Goal: Task Accomplishment & Management: Complete application form

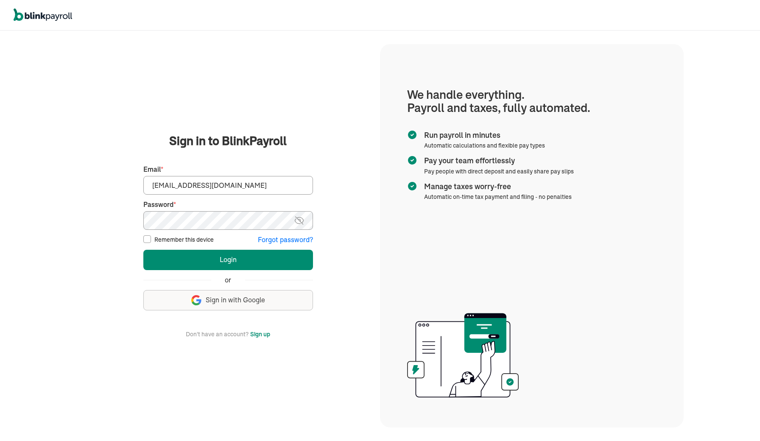
type input "spouses@spousescleaninghouses.com"
click at [228, 259] on button "Login" at bounding box center [228, 260] width 170 height 20
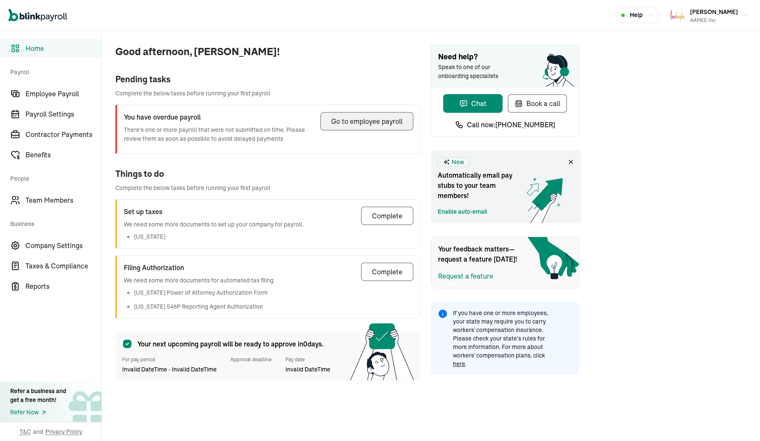
click at [355, 123] on div "Go to employee payroll" at bounding box center [366, 121] width 71 height 10
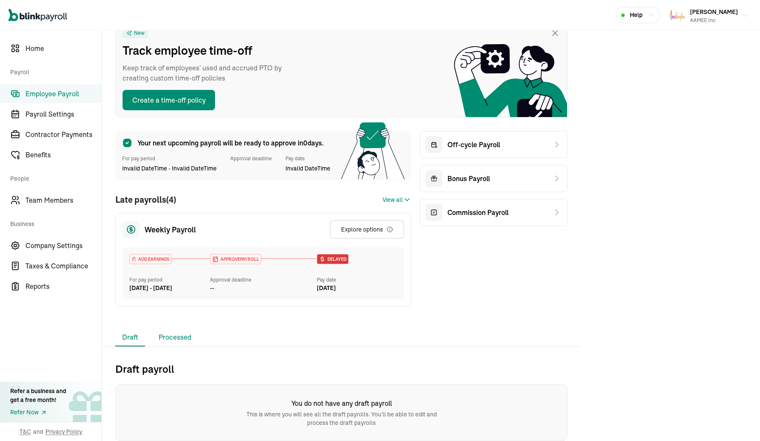
click at [176, 337] on li "Processed" at bounding box center [175, 338] width 46 height 18
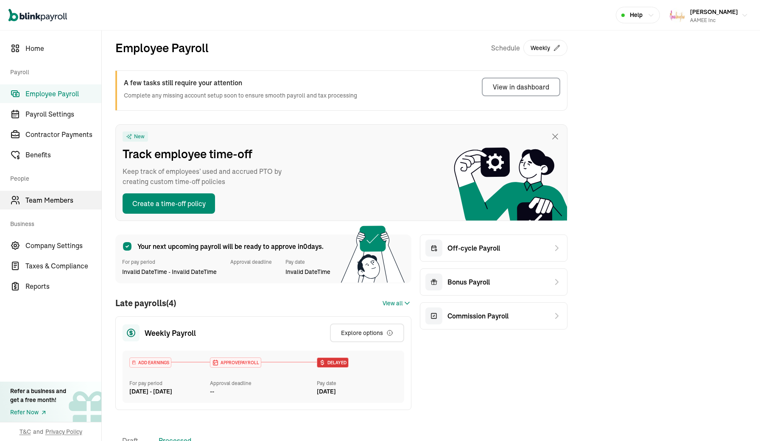
click at [45, 205] on span "Team Members" at bounding box center [63, 200] width 76 height 10
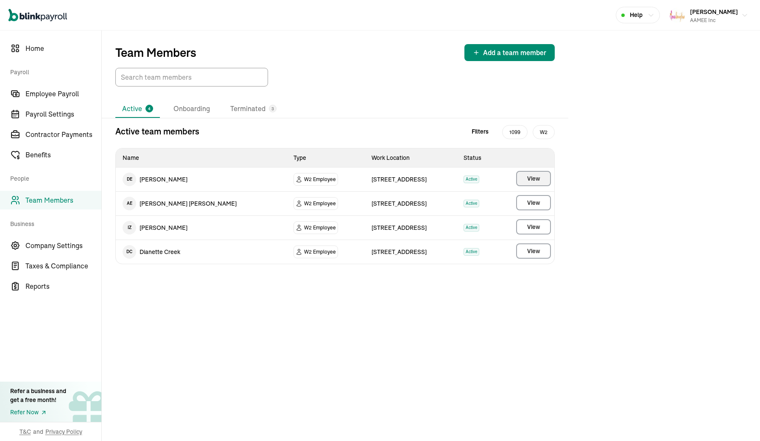
click at [519, 180] on button "View" at bounding box center [533, 178] width 35 height 15
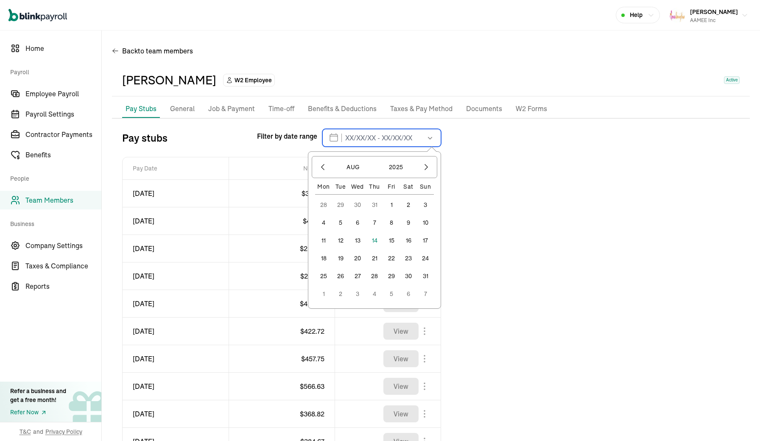
click at [354, 139] on input "text" at bounding box center [381, 138] width 119 height 18
click at [393, 201] on button "1" at bounding box center [391, 204] width 17 height 17
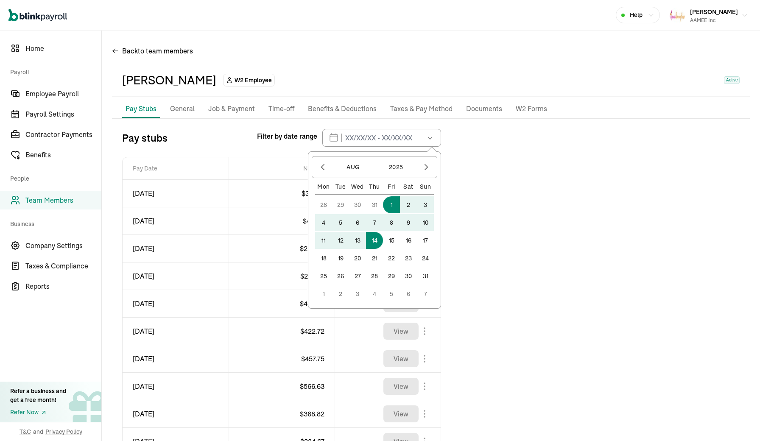
click at [377, 235] on button "14" at bounding box center [374, 240] width 17 height 17
type input "[DATE] - [DATE]"
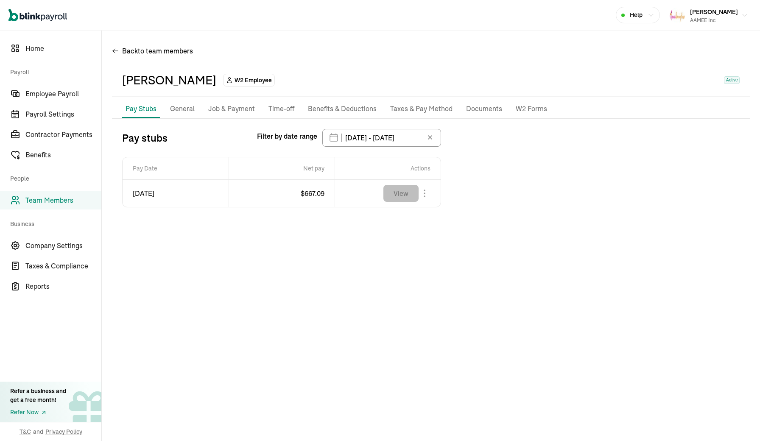
click at [394, 196] on button "View" at bounding box center [400, 193] width 35 height 17
click at [430, 140] on icon at bounding box center [430, 137] width 8 height 8
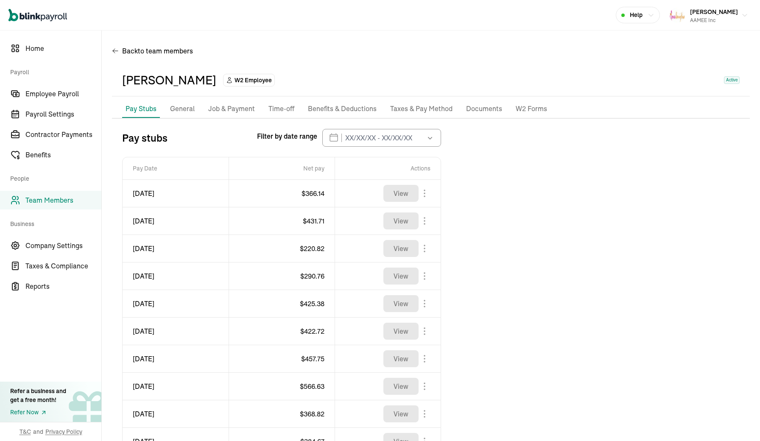
click at [488, 109] on p "Documents" at bounding box center [484, 108] width 36 height 11
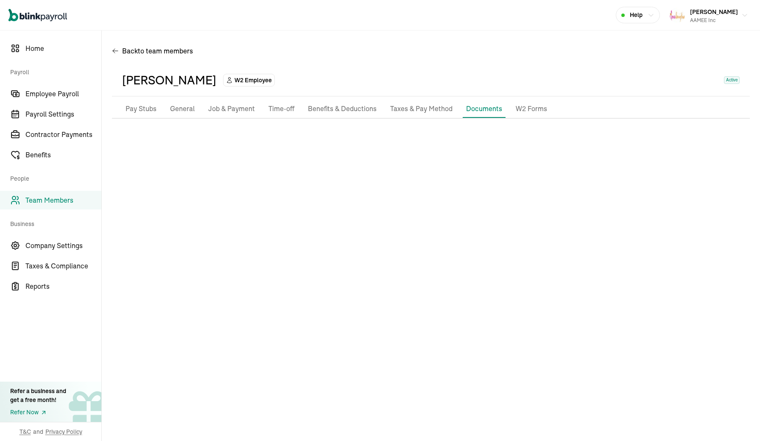
click at [416, 111] on p "Taxes & Pay Method" at bounding box center [421, 108] width 62 height 11
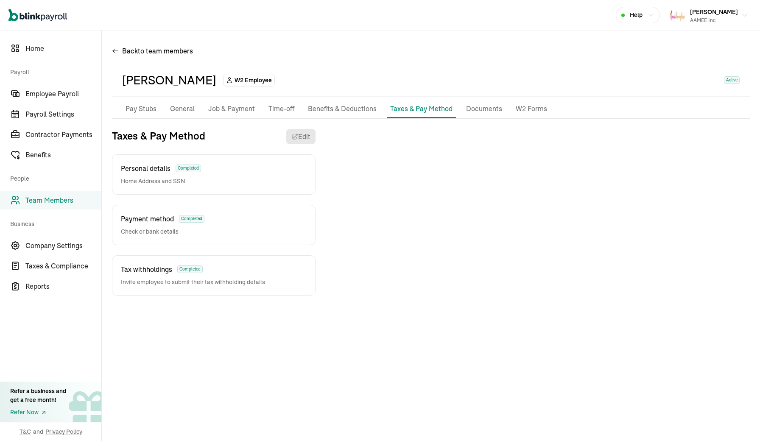
click at [472, 106] on p "Documents" at bounding box center [484, 108] width 36 height 11
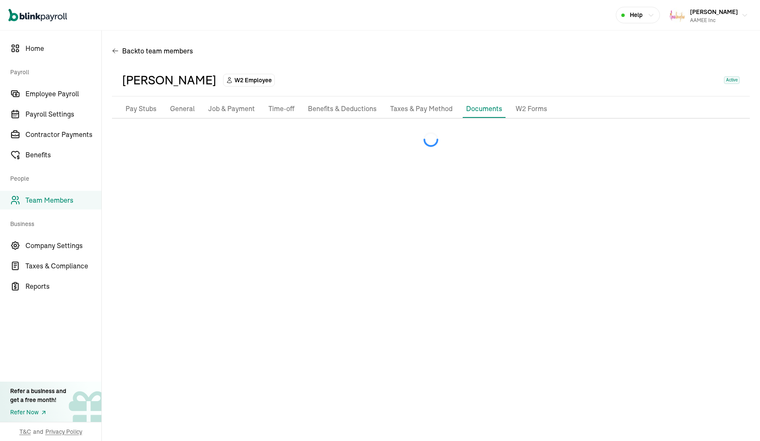
click at [277, 108] on p "Time-off" at bounding box center [281, 108] width 26 height 11
click at [49, 96] on span "Employee Payroll" at bounding box center [63, 94] width 76 height 10
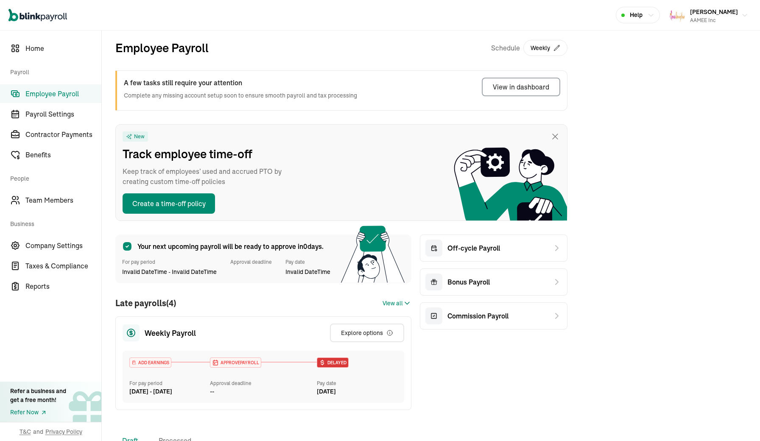
click at [392, 301] on span "View all" at bounding box center [392, 303] width 20 height 9
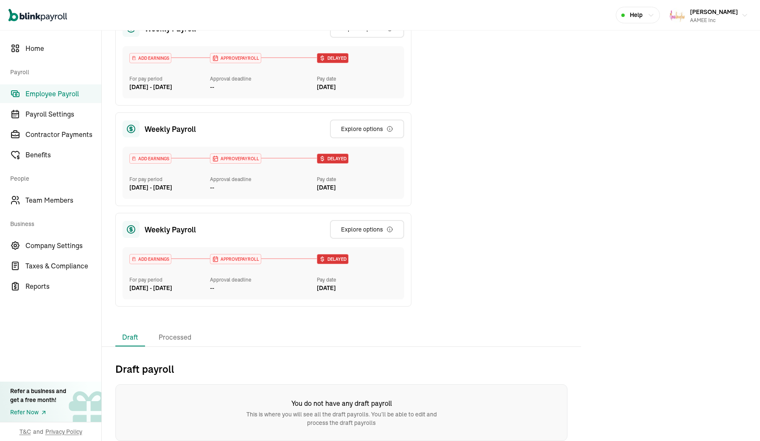
scroll to position [405, 0]
click at [396, 232] on button "Explore options" at bounding box center [367, 229] width 74 height 19
click at [182, 335] on li "Processed" at bounding box center [175, 338] width 46 height 18
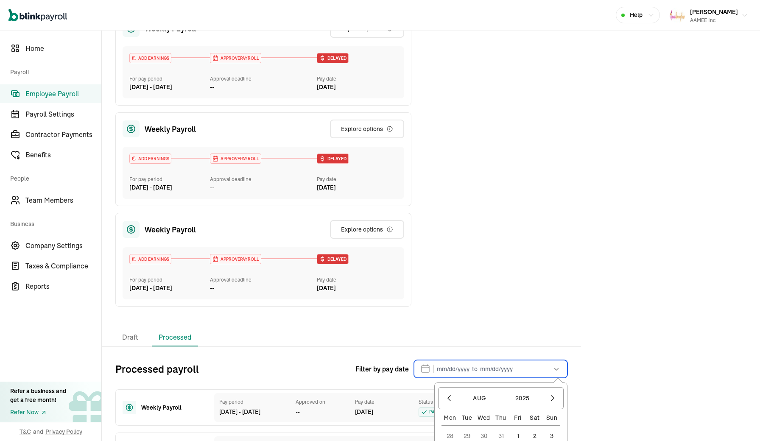
click at [494, 368] on input "text" at bounding box center [491, 369] width 154 height 18
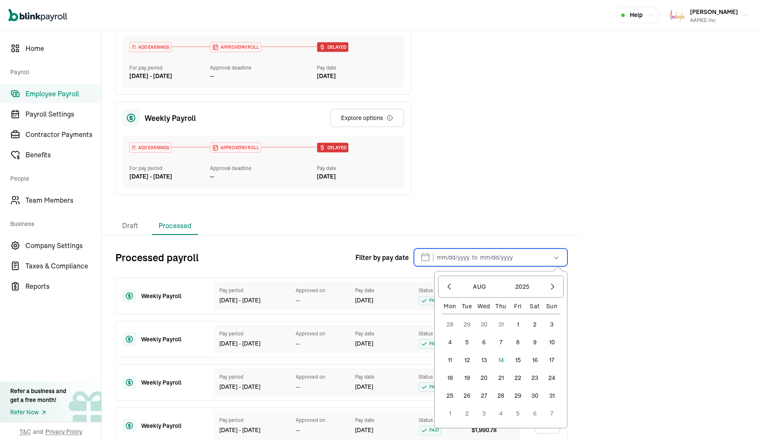
scroll to position [523, 0]
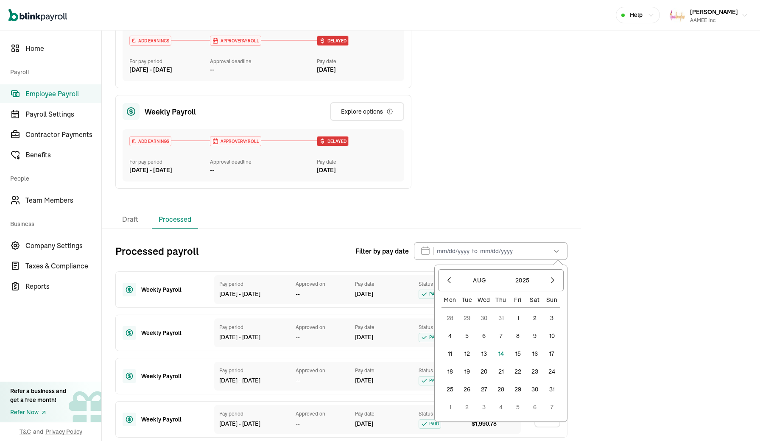
click at [516, 318] on button "1" at bounding box center [517, 318] width 17 height 17
click at [498, 357] on button "14" at bounding box center [500, 353] width 17 height 17
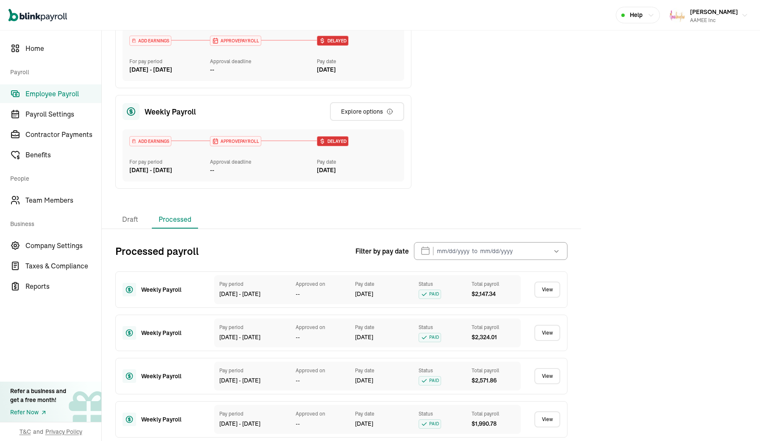
type input "[DATE] - [DATE]"
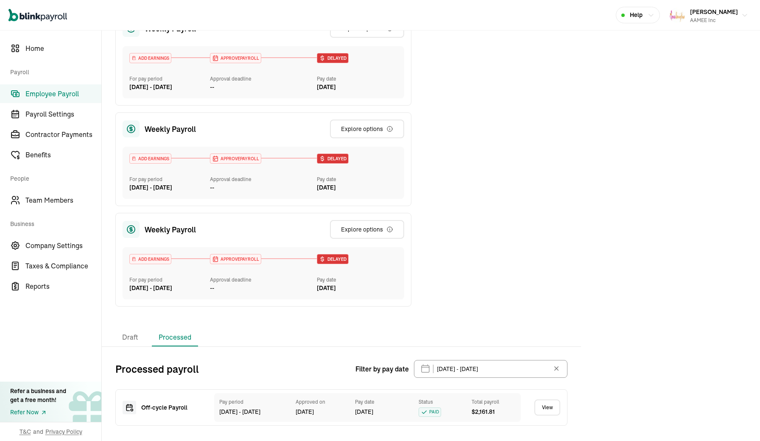
scroll to position [0, 0]
click at [546, 411] on link "View" at bounding box center [547, 407] width 26 height 16
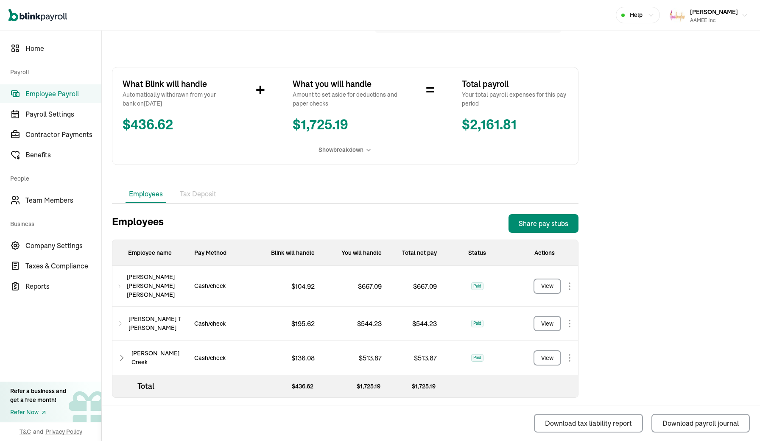
scroll to position [115, 0]
click at [538, 224] on div "Share pay stubs" at bounding box center [544, 224] width 50 height 10
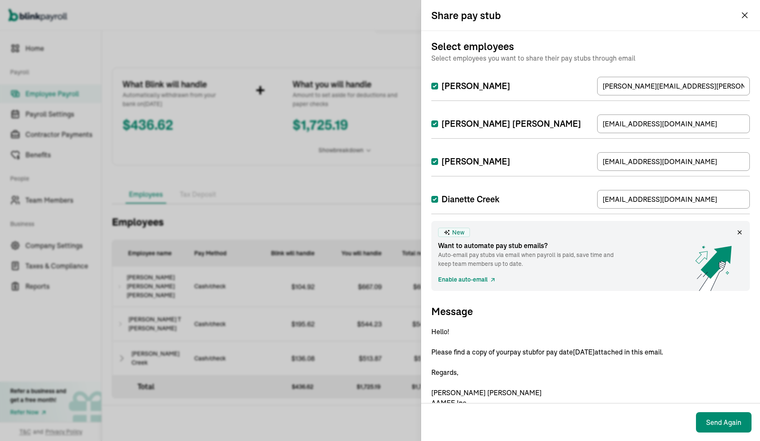
click at [434, 161] on input "[PERSON_NAME]" at bounding box center [434, 161] width 7 height 7
checkbox input "false"
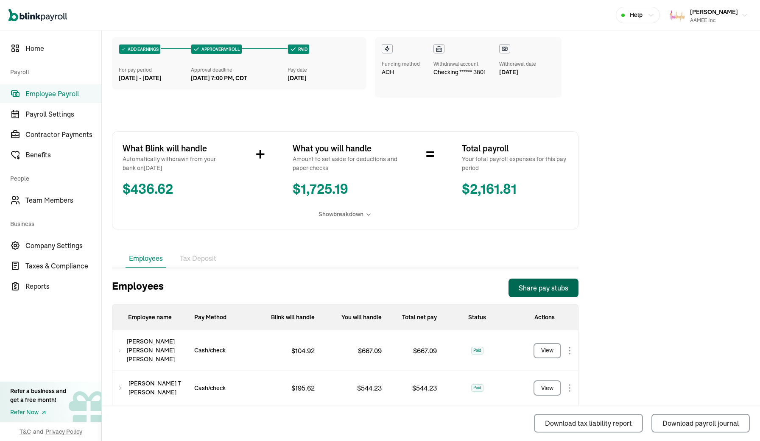
scroll to position [47, 0]
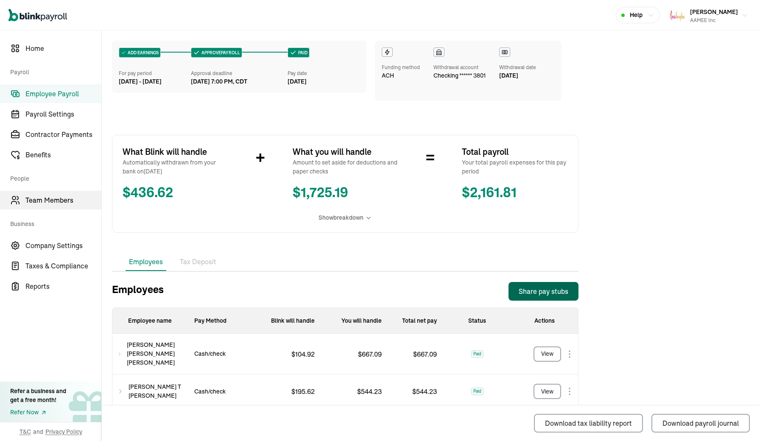
click at [48, 206] on link "Team Members" at bounding box center [50, 200] width 101 height 19
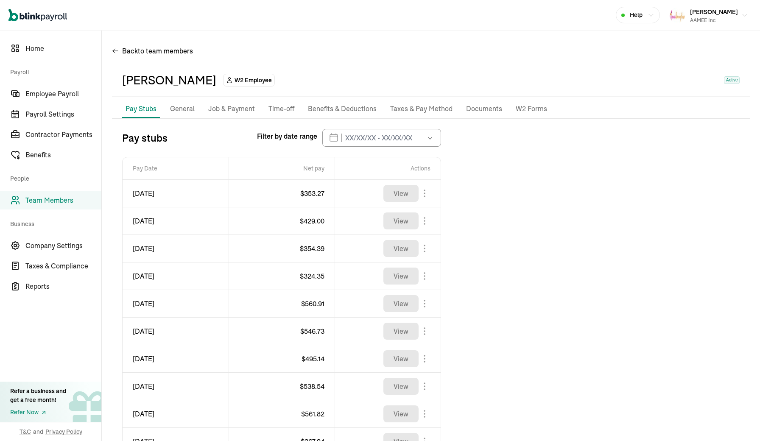
click at [185, 109] on p "General" at bounding box center [182, 108] width 25 height 11
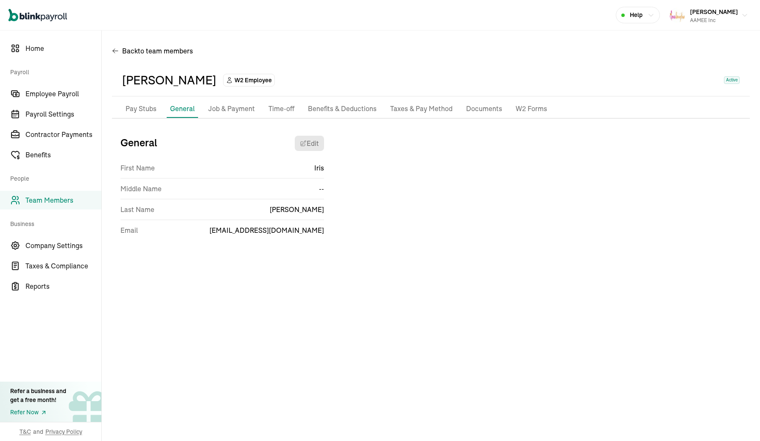
click at [225, 108] on p "Job & Payment" at bounding box center [231, 108] width 47 height 11
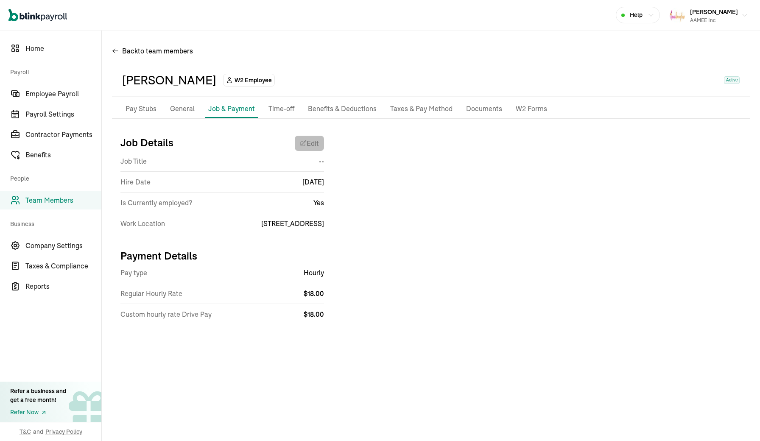
select select "[STREET_ADDRESS]"
click at [286, 113] on p "Time-off" at bounding box center [281, 108] width 26 height 11
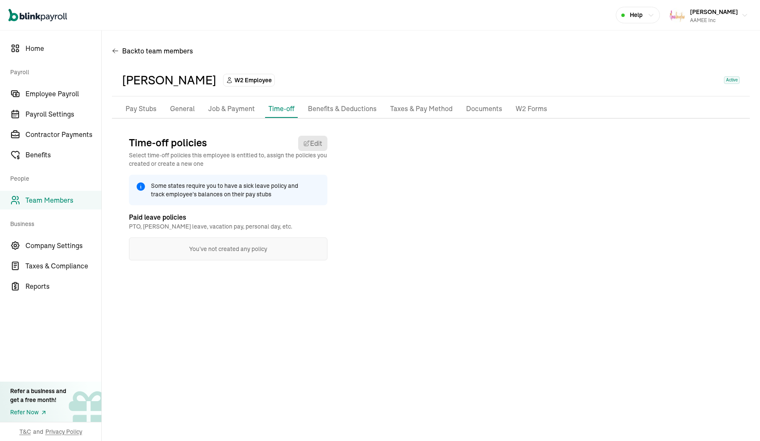
click at [337, 104] on p "Benefits & Deductions" at bounding box center [342, 108] width 69 height 11
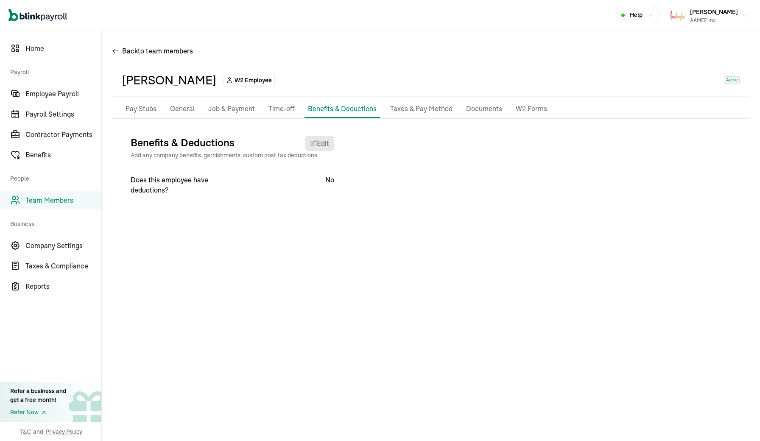
click at [395, 117] on li "Taxes & Pay Method" at bounding box center [421, 109] width 69 height 18
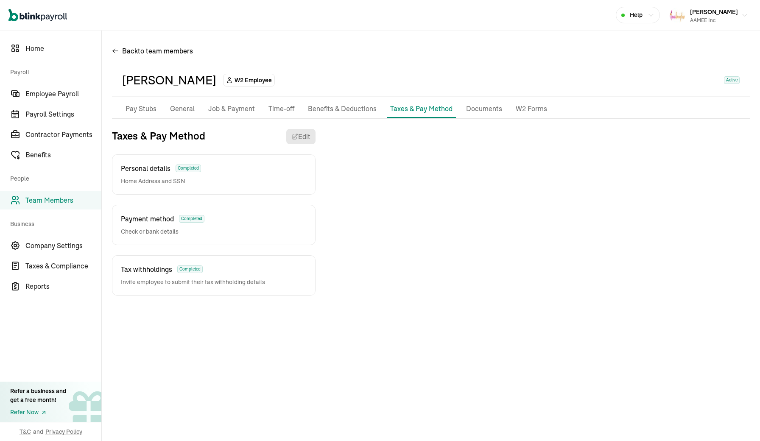
click at [475, 109] on p "Documents" at bounding box center [484, 108] width 36 height 11
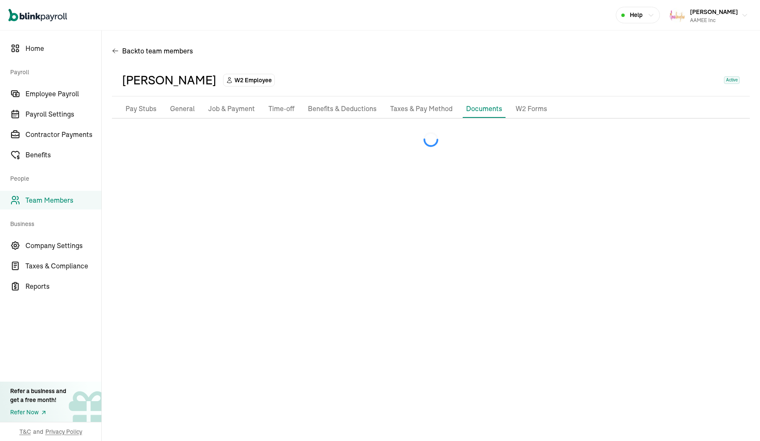
click at [528, 109] on p "W2 Forms" at bounding box center [531, 108] width 31 height 11
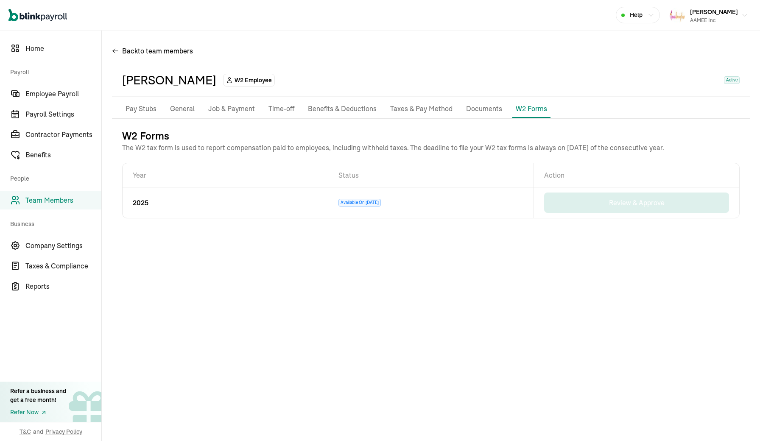
click at [149, 110] on p "Pay Stubs" at bounding box center [141, 108] width 31 height 11
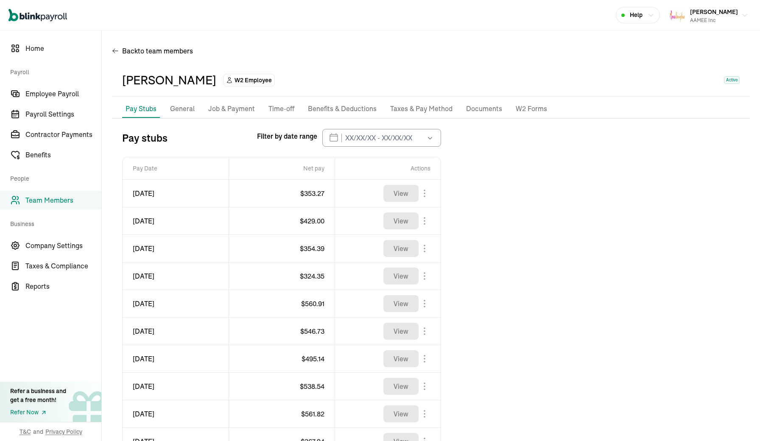
scroll to position [94, 0]
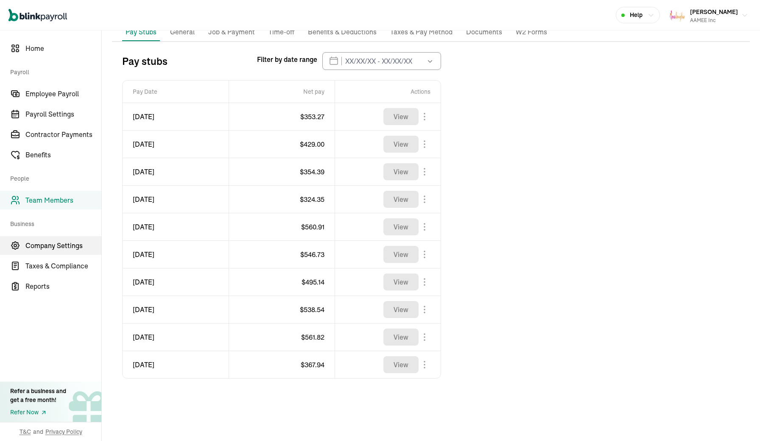
click at [60, 243] on span "Company Settings" at bounding box center [63, 245] width 76 height 10
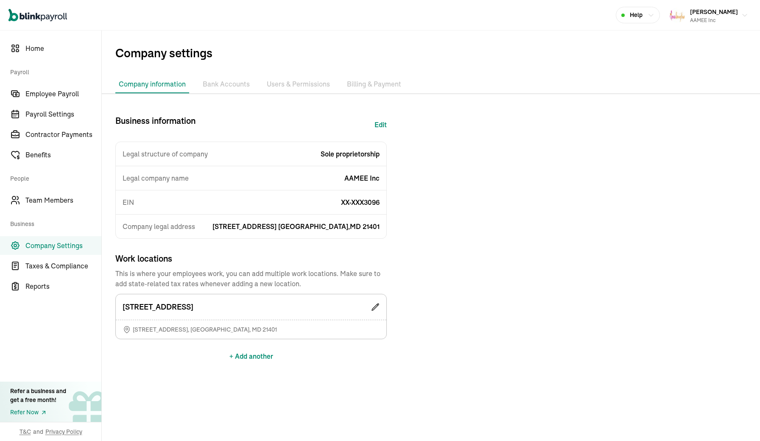
click at [371, 88] on li "Billing & Payment" at bounding box center [373, 84] width 61 height 18
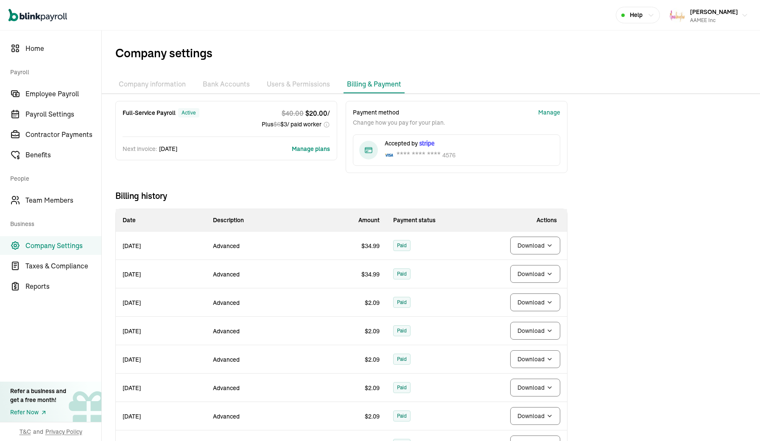
click at [287, 84] on li "Users & Permissions" at bounding box center [298, 84] width 70 height 18
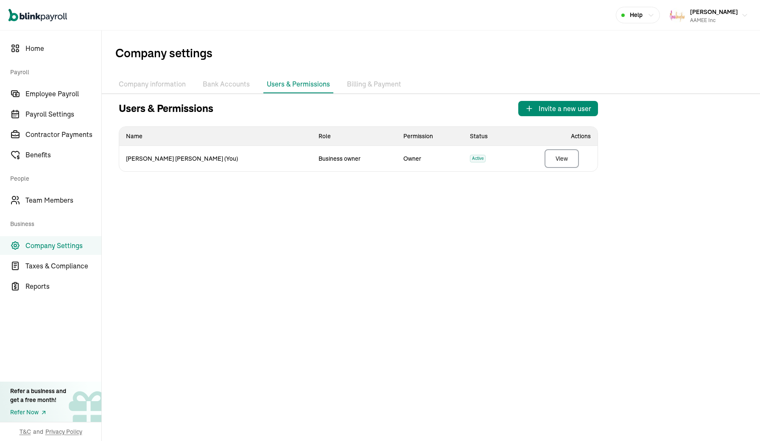
click at [230, 84] on li "Bank Accounts" at bounding box center [226, 84] width 54 height 18
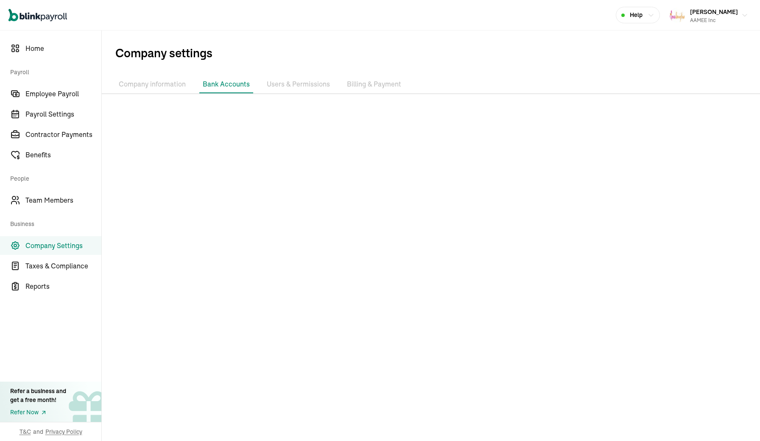
click at [167, 87] on li "Company information" at bounding box center [152, 84] width 74 height 18
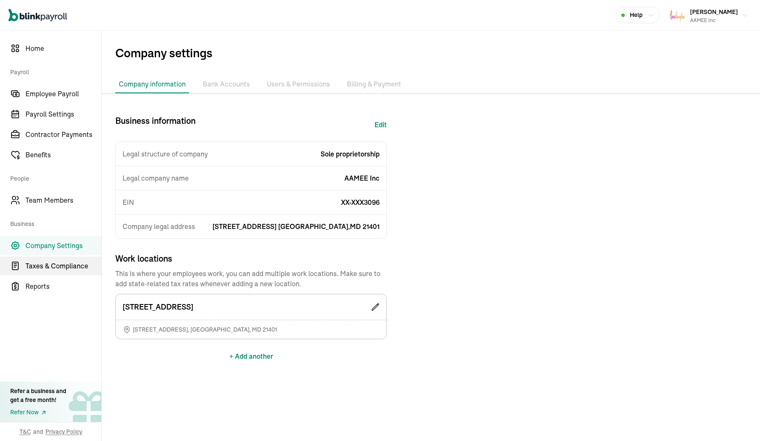
click at [56, 263] on span "Taxes & Compliance" at bounding box center [63, 266] width 76 height 10
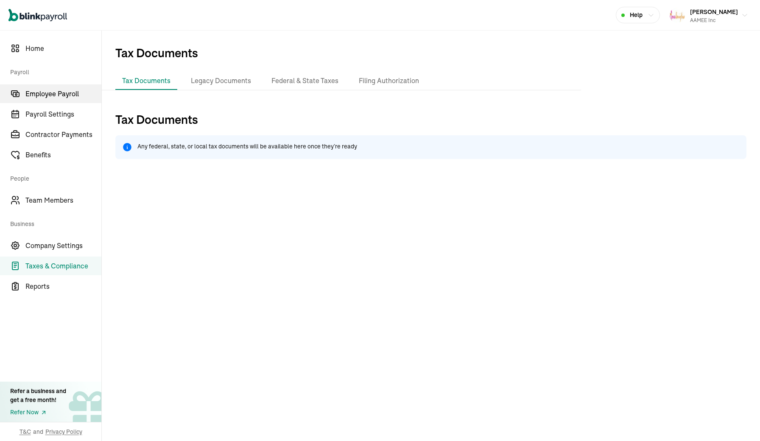
click at [52, 93] on span "Employee Payroll" at bounding box center [63, 94] width 76 height 10
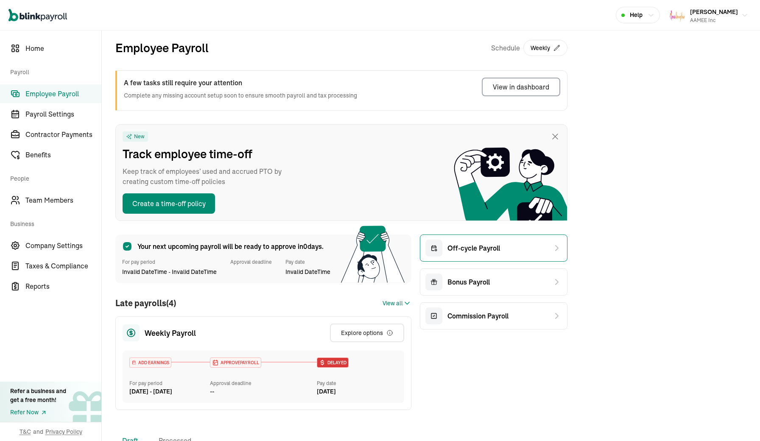
click at [491, 254] on div "Off-cycle Payroll" at bounding box center [462, 248] width 75 height 17
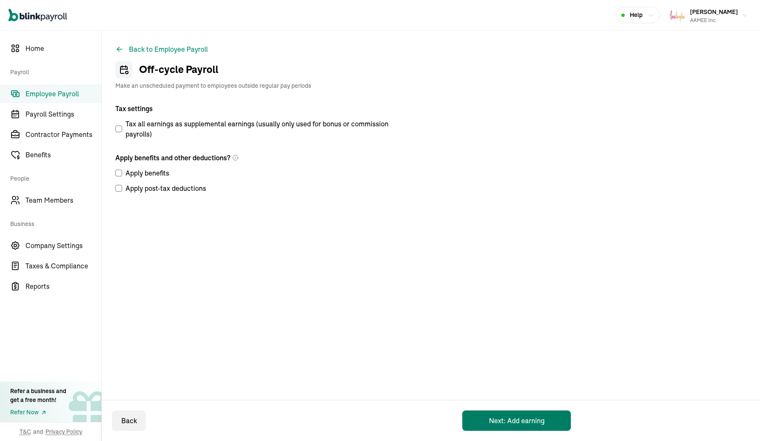
click at [500, 424] on button "Next: Add earning" at bounding box center [516, 420] width 109 height 20
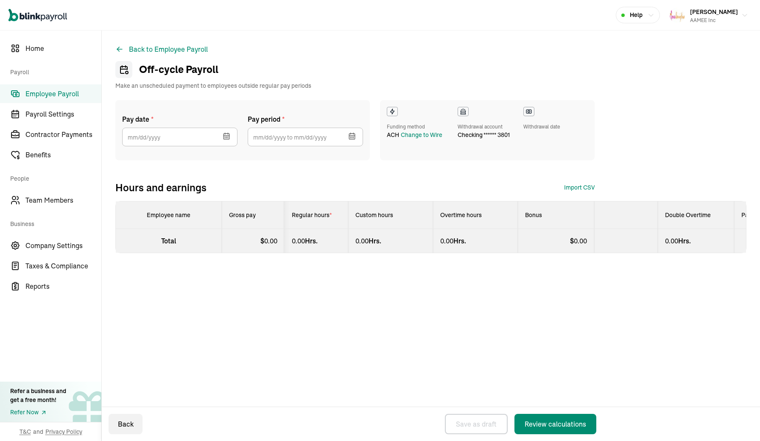
select select "direct_deposit"
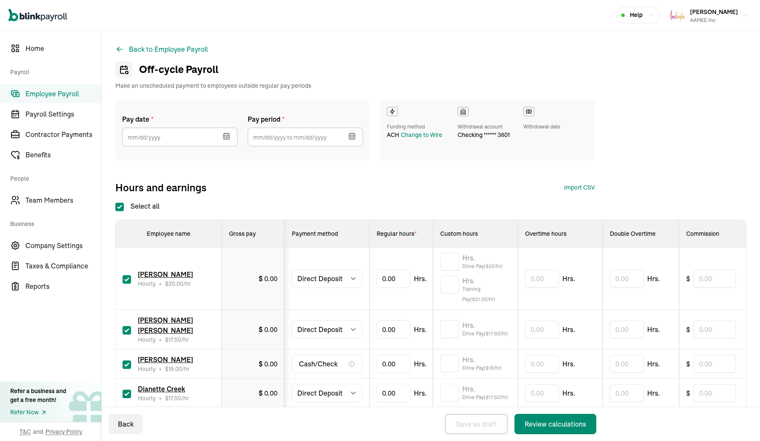
select select "direct_deposit"
click at [224, 134] on icon "button" at bounding box center [226, 137] width 6 height 6
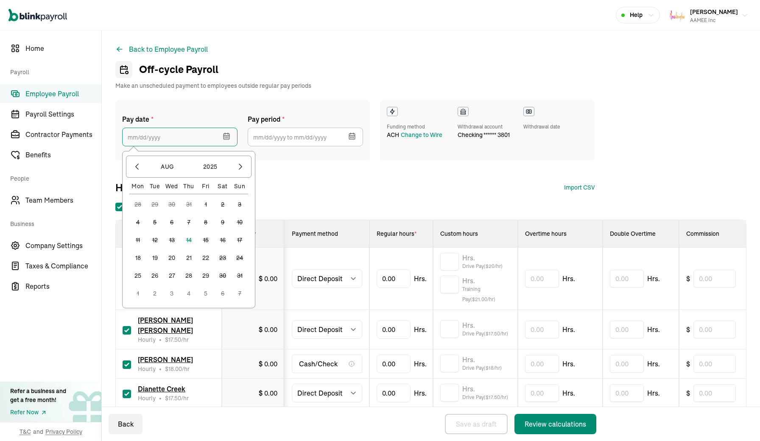
click at [135, 139] on input "text" at bounding box center [179, 137] width 115 height 19
click at [170, 279] on button "27" at bounding box center [171, 275] width 17 height 17
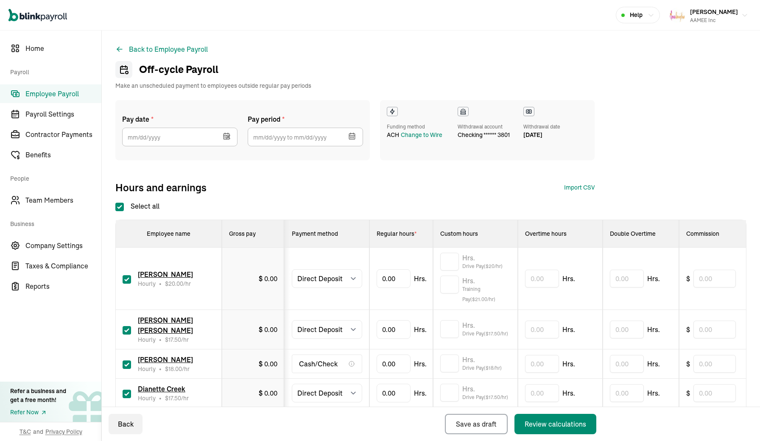
type input "[DATE]"
click at [227, 135] on icon at bounding box center [228, 137] width 8 height 8
click at [212, 132] on input "text" at bounding box center [179, 131] width 115 height 19
click at [317, 178] on div "Pay date * [DATE] Mon Tue Wed Thu Fri Sat Sun 28 29 30 31 1 2 3 4 5 6 7 8 9 10 …" at bounding box center [430, 147] width 631 height 94
select select "manual"
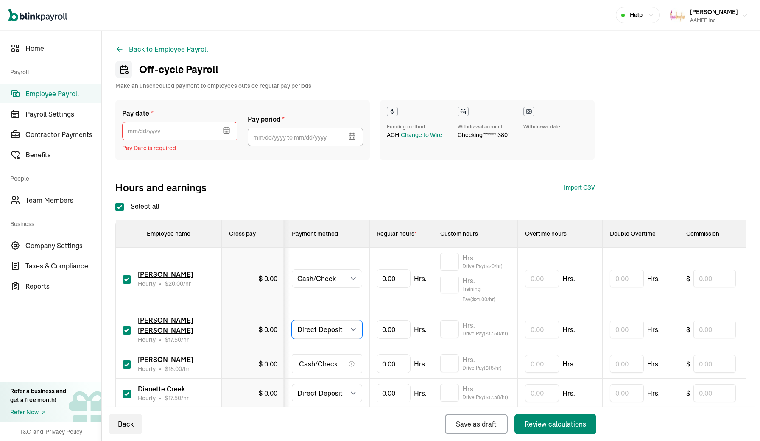
select select "manual"
click at [338, 363] on div "Cash/Check" at bounding box center [327, 364] width 70 height 19
select select "manual"
click at [197, 128] on input "text" at bounding box center [179, 131] width 115 height 19
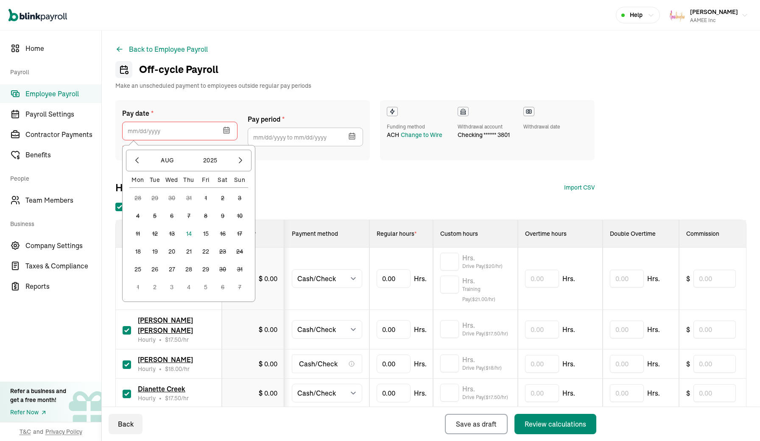
click at [209, 237] on button "15" at bounding box center [205, 233] width 17 height 17
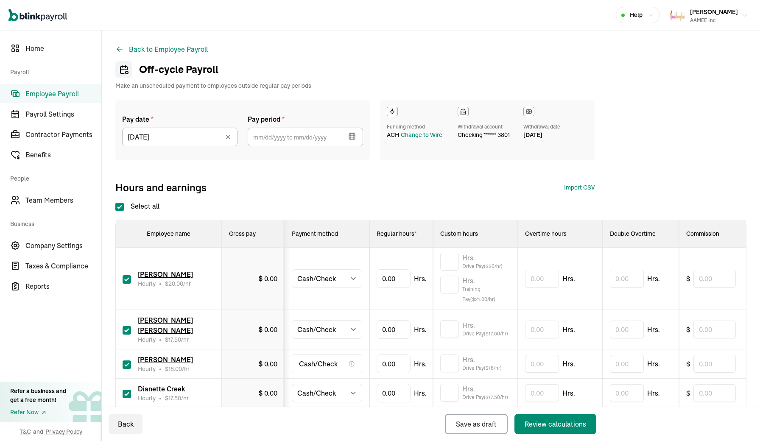
click at [349, 136] on icon "button" at bounding box center [352, 136] width 6 height 0
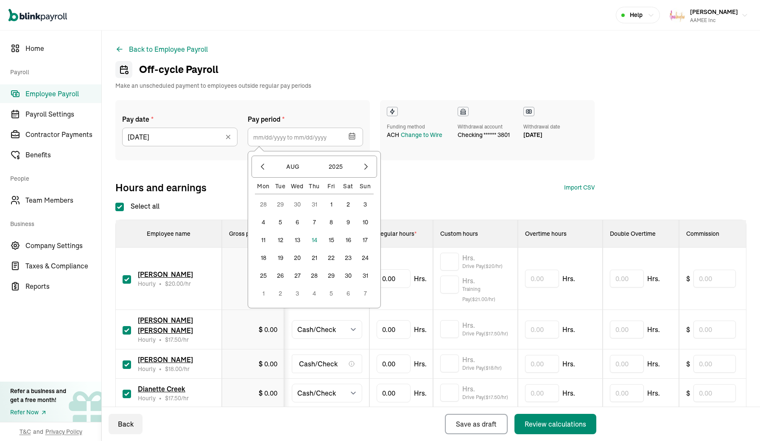
click at [366, 204] on button "3" at bounding box center [365, 204] width 17 height 17
click at [350, 220] on button "9" at bounding box center [348, 222] width 17 height 17
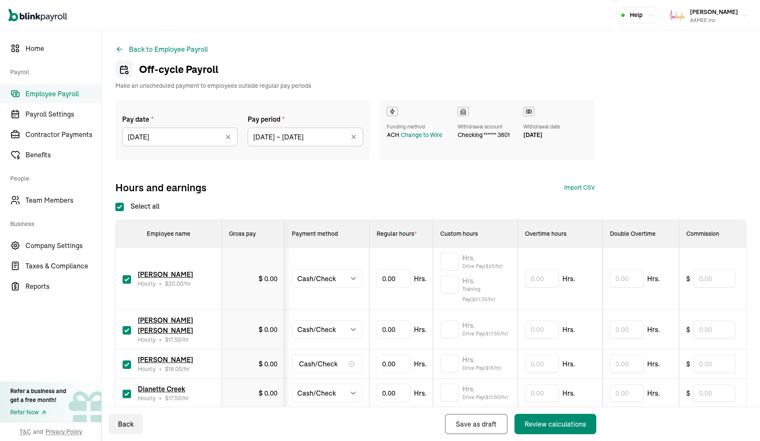
type input "[DATE] ~ [DATE]"
drag, startPoint x: 398, startPoint y: 283, endPoint x: 373, endPoint y: 283, distance: 25.0
type input "23.18"
type input "26.89"
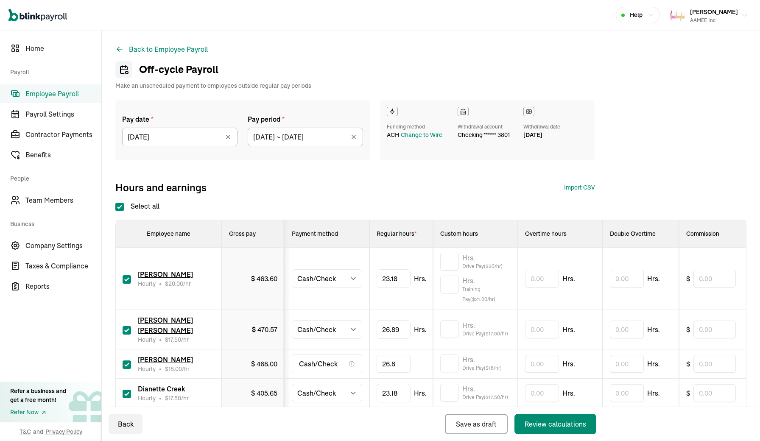
type input "26.89"
click at [449, 331] on input "text" at bounding box center [449, 329] width 19 height 18
type input "4.95"
click at [451, 363] on input "text" at bounding box center [449, 364] width 19 height 18
type input "4.95"
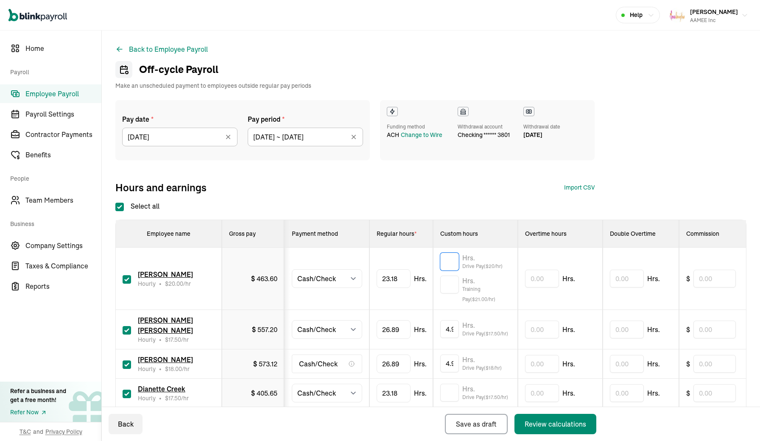
click at [451, 265] on input "text" at bounding box center [449, 262] width 19 height 18
type input "4"
click at [449, 396] on input "text" at bounding box center [449, 393] width 19 height 18
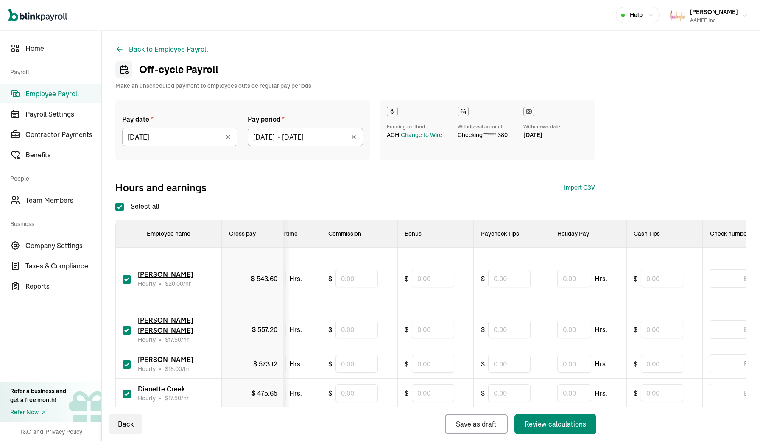
scroll to position [0, 357]
type input "4"
click at [523, 284] on input "text" at bounding box center [510, 279] width 42 height 18
type input "17"
click at [508, 390] on input "text" at bounding box center [510, 393] width 42 height 18
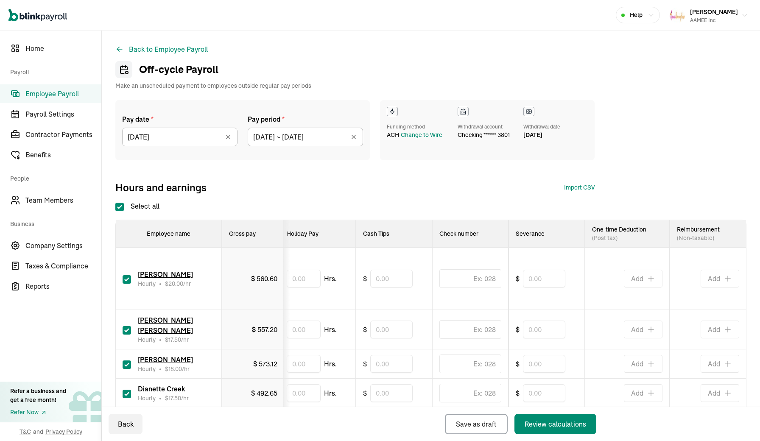
scroll to position [0, 628]
type input "17"
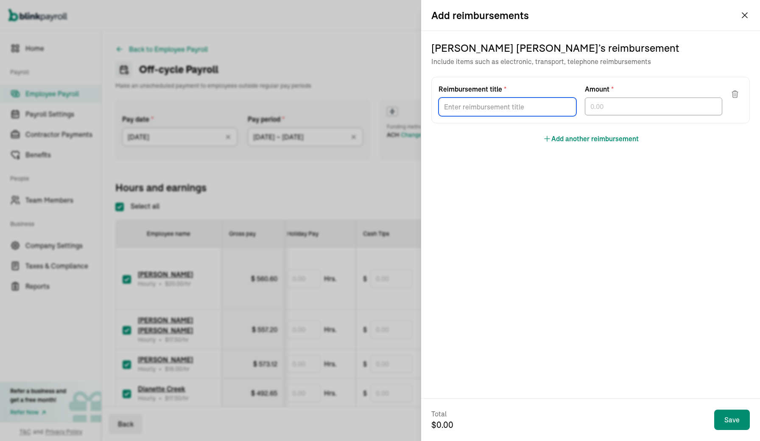
click at [549, 106] on input "Reimbursement title *" at bounding box center [507, 107] width 138 height 19
type input "Gas 8/7"
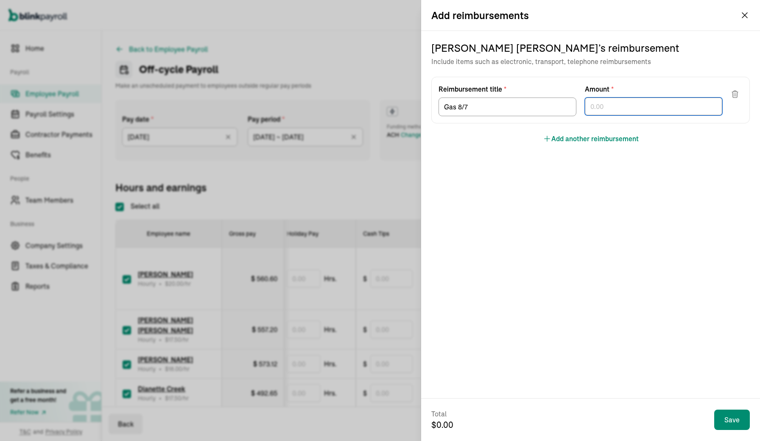
click at [642, 109] on input "text" at bounding box center [654, 107] width 138 height 18
type input "34.12"
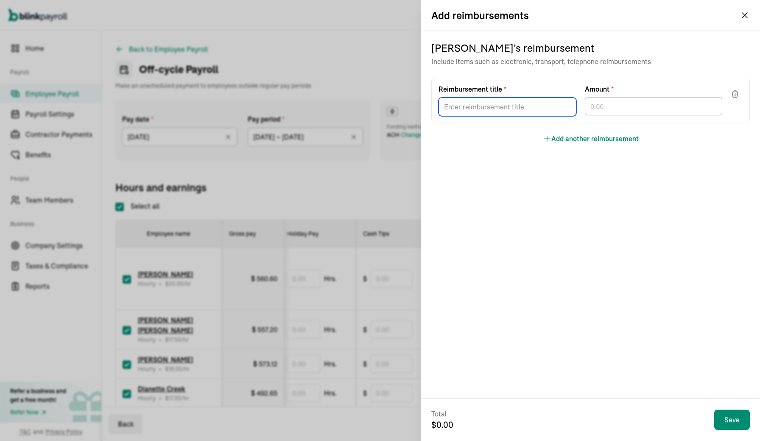
click at [536, 109] on input "Reimbursement title *" at bounding box center [507, 107] width 138 height 19
type input "Parking 8/13"
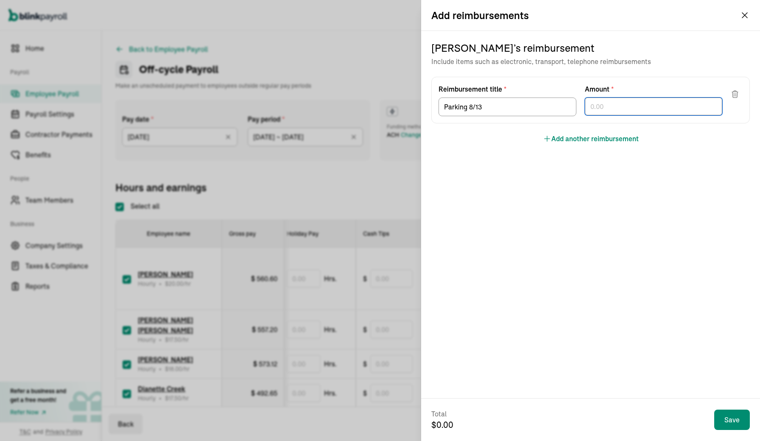
click at [676, 100] on input "text" at bounding box center [654, 107] width 138 height 18
type input "8.36"
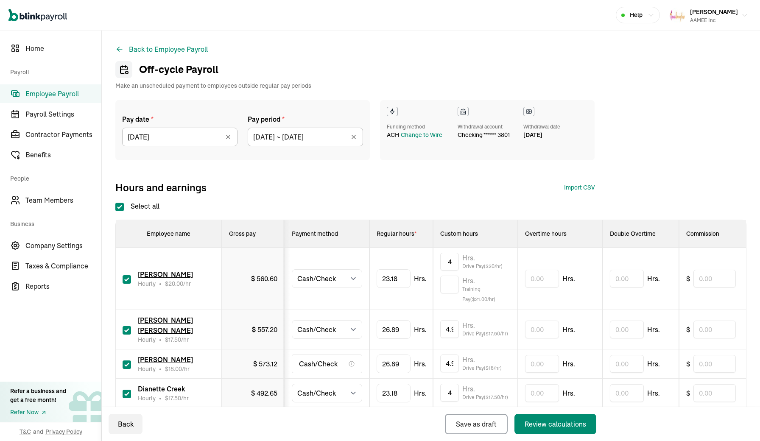
scroll to position [0, 0]
click at [546, 424] on div "Review calculations" at bounding box center [555, 424] width 61 height 10
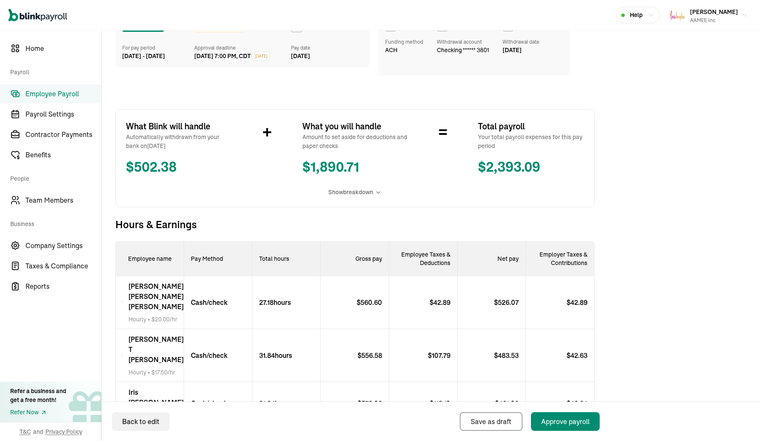
scroll to position [86, 0]
click at [592, 420] on button "Approve payroll" at bounding box center [565, 421] width 69 height 19
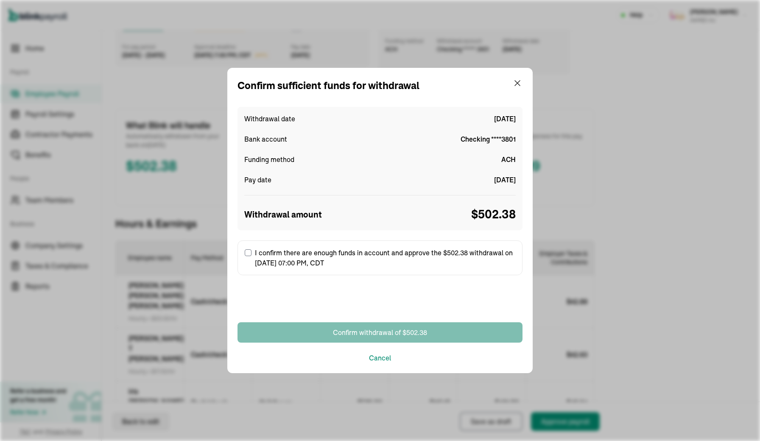
click at [411, 255] on label "I confirm there are enough funds in account and approve the $502.38 withdrawal …" at bounding box center [379, 257] width 285 height 35
click at [251, 255] on input "I confirm there are enough funds in account and approve the $502.38 withdrawal …" at bounding box center [248, 252] width 7 height 7
checkbox input "true"
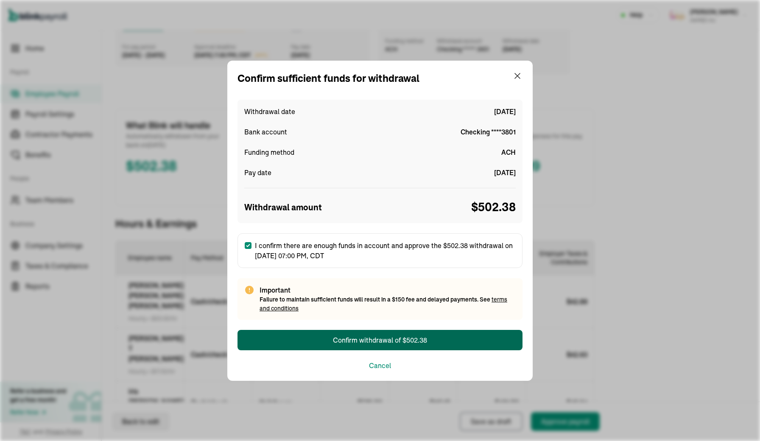
click at [434, 342] on button "Confirm withdrawal of $502.38" at bounding box center [379, 340] width 285 height 20
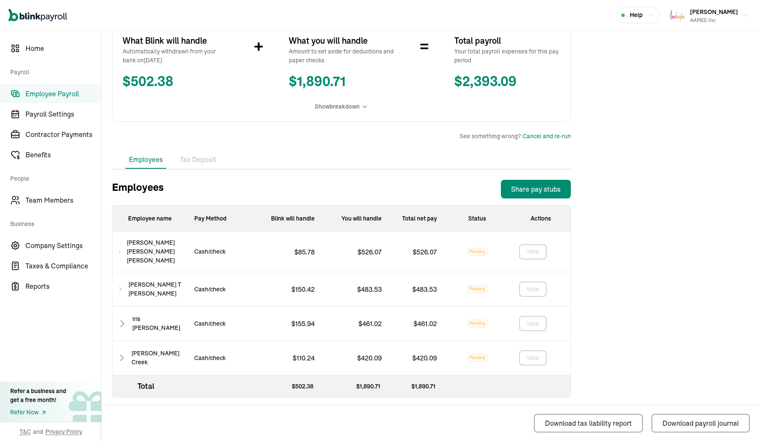
scroll to position [158, 0]
click at [122, 252] on icon at bounding box center [119, 252] width 4 height 10
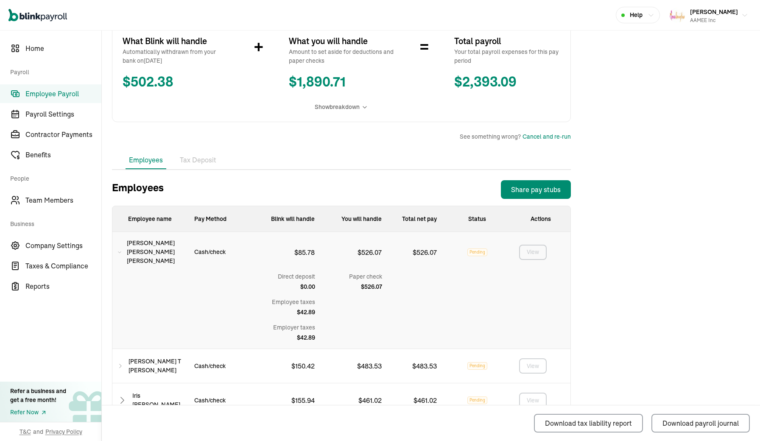
click at [120, 250] on icon at bounding box center [119, 252] width 4 height 10
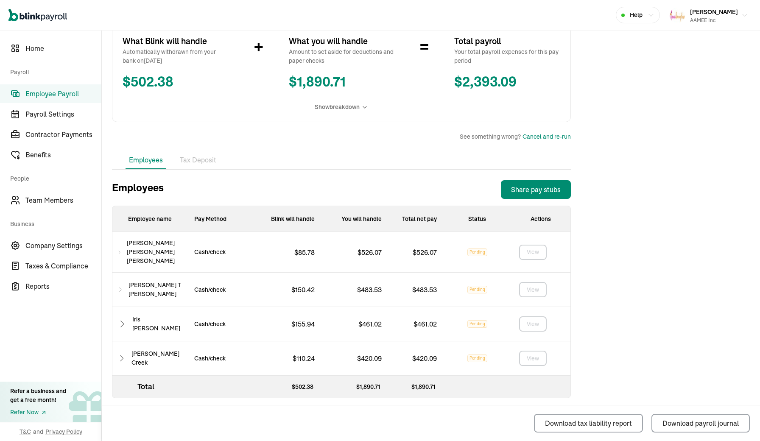
click at [120, 285] on icon at bounding box center [120, 290] width 6 height 10
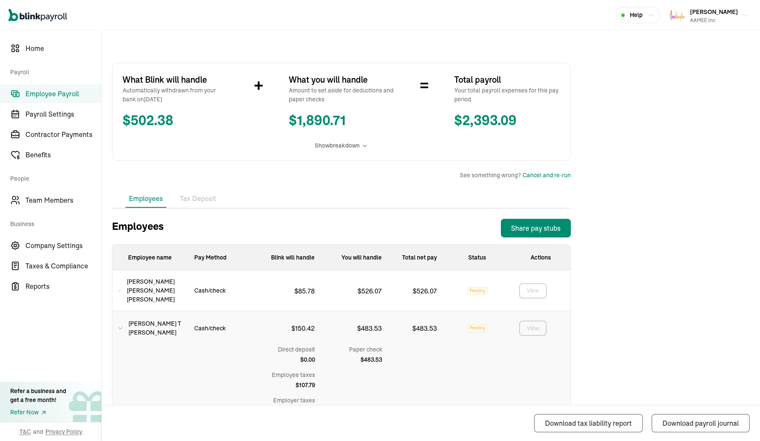
scroll to position [121, 0]
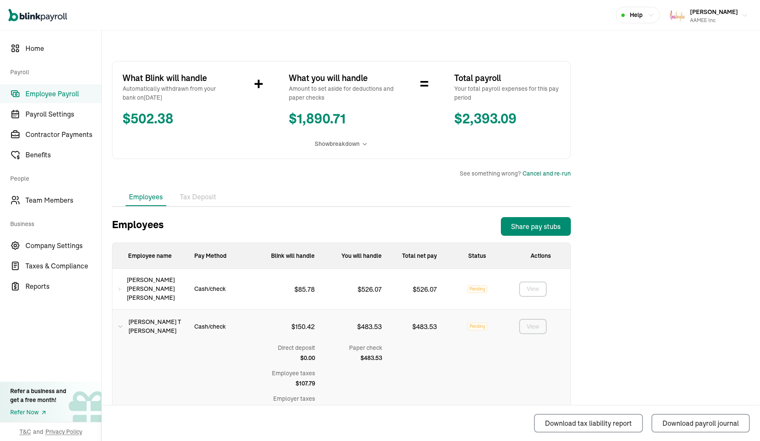
click at [538, 173] on div "Cancel and re-run" at bounding box center [546, 173] width 48 height 9
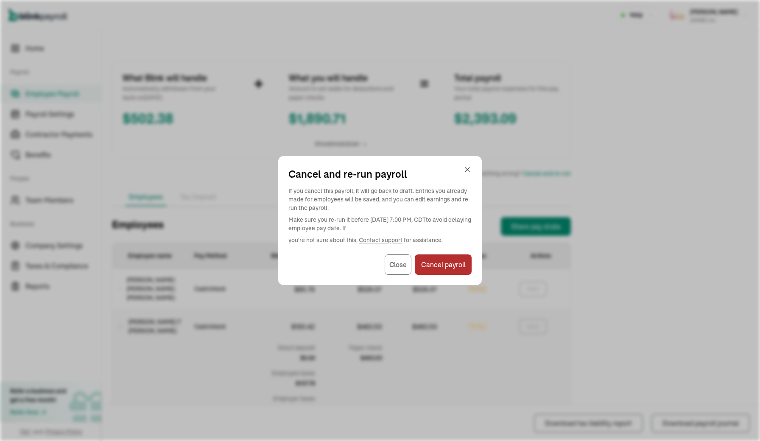
click at [430, 269] on button "Cancel payroll" at bounding box center [443, 264] width 57 height 20
select select "manual"
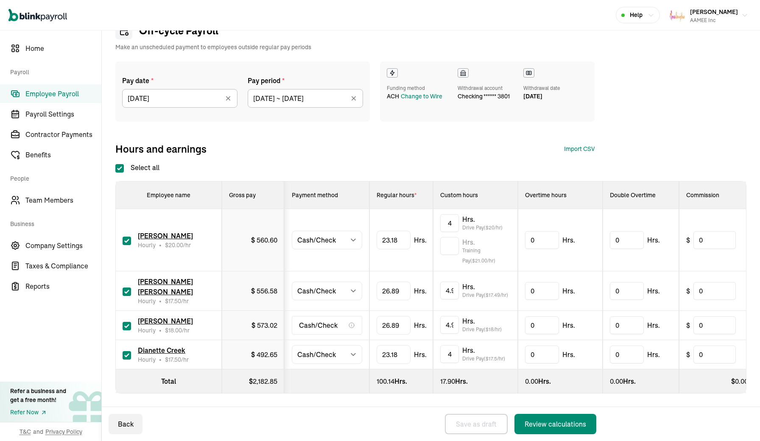
checkbox input "true"
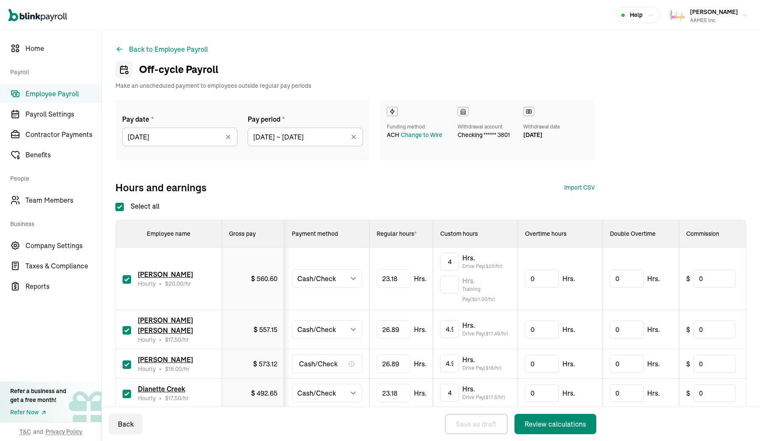
click at [124, 365] on input "checkbox" at bounding box center [127, 364] width 8 height 8
checkbox input "false"
type input "0.00"
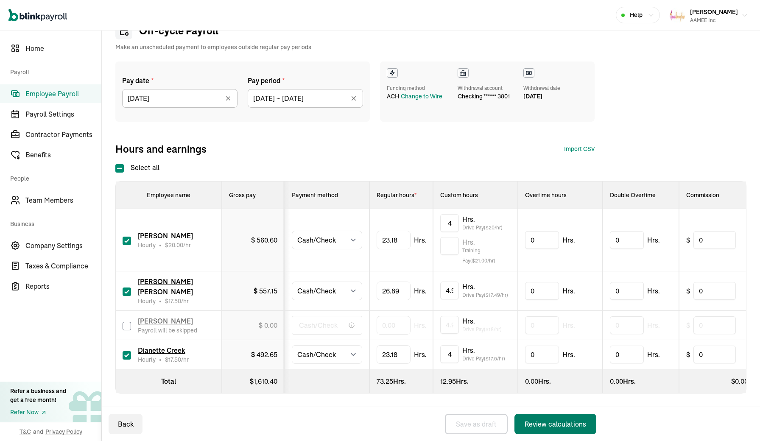
click at [539, 418] on button "Review calculations" at bounding box center [555, 424] width 82 height 20
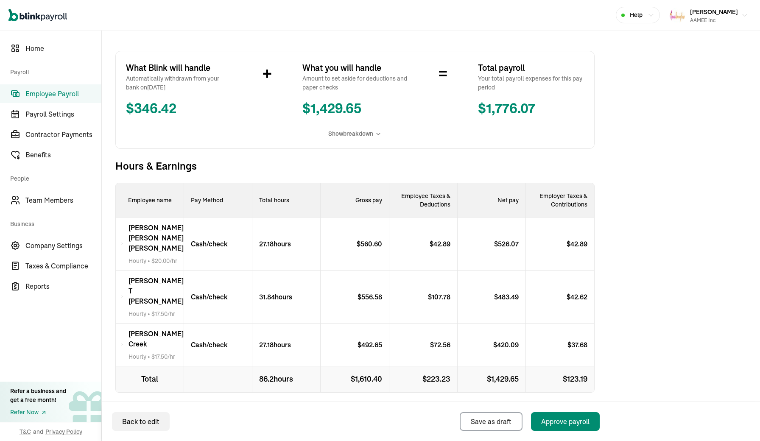
scroll to position [142, 0]
click at [563, 422] on div "Approve payroll" at bounding box center [565, 421] width 48 height 10
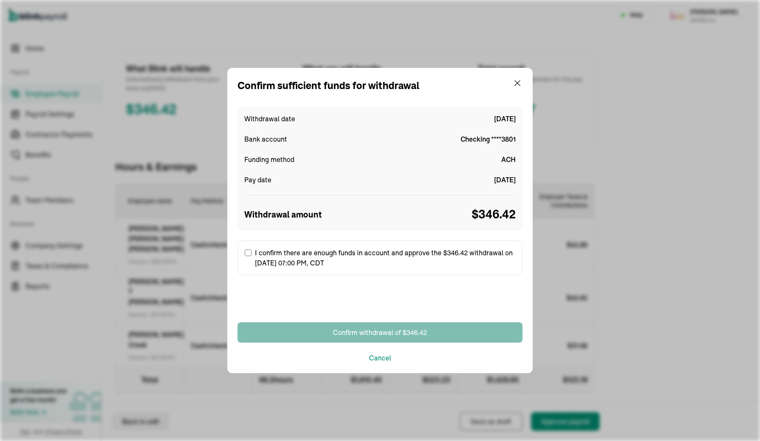
click at [399, 259] on label "I confirm there are enough funds in account and approve the $346.42 withdrawal …" at bounding box center [379, 257] width 285 height 35
click at [251, 256] on input "I confirm there are enough funds in account and approve the $346.42 withdrawal …" at bounding box center [248, 252] width 7 height 7
checkbox input "true"
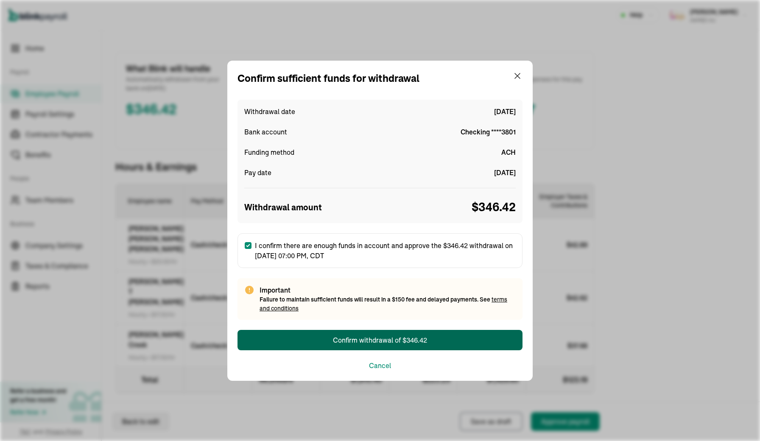
click at [390, 341] on div "Confirm withdrawal of $346.42" at bounding box center [380, 340] width 94 height 10
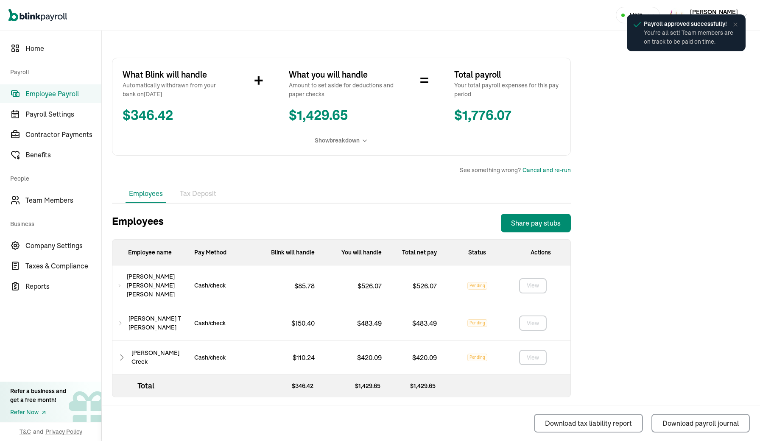
scroll to position [124, 0]
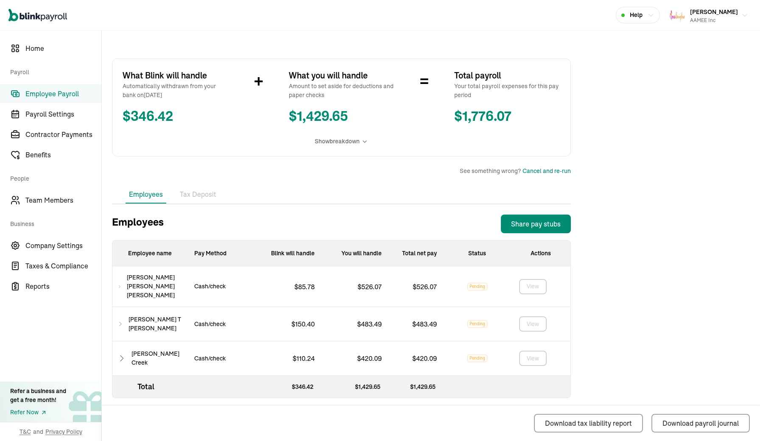
click at [123, 311] on div "[PERSON_NAME] [PERSON_NAME]" at bounding box center [149, 324] width 75 height 34
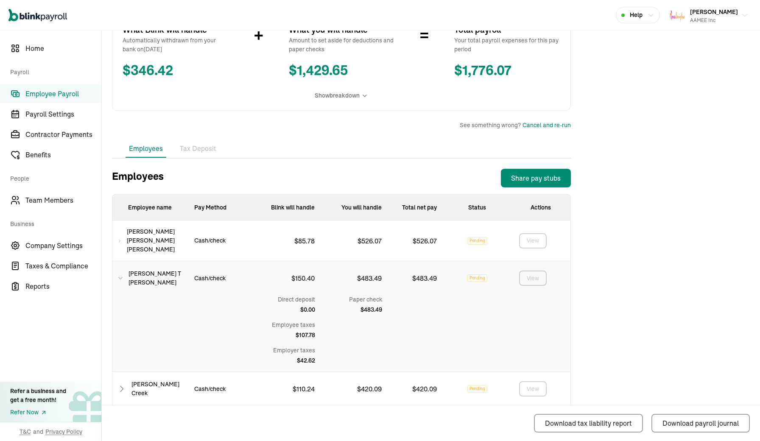
scroll to position [173, 0]
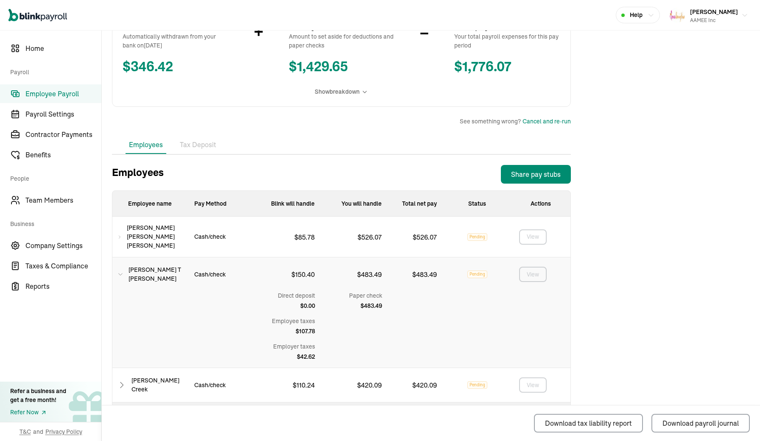
click at [121, 380] on icon at bounding box center [121, 385] width 9 height 10
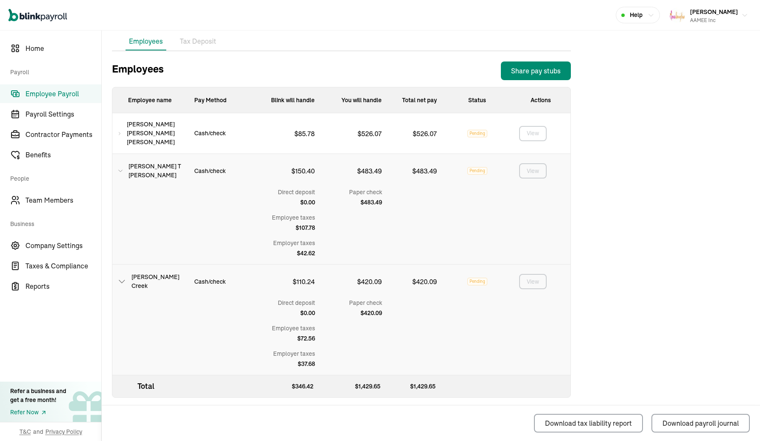
scroll to position [276, 0]
click at [120, 166] on icon at bounding box center [120, 171] width 6 height 10
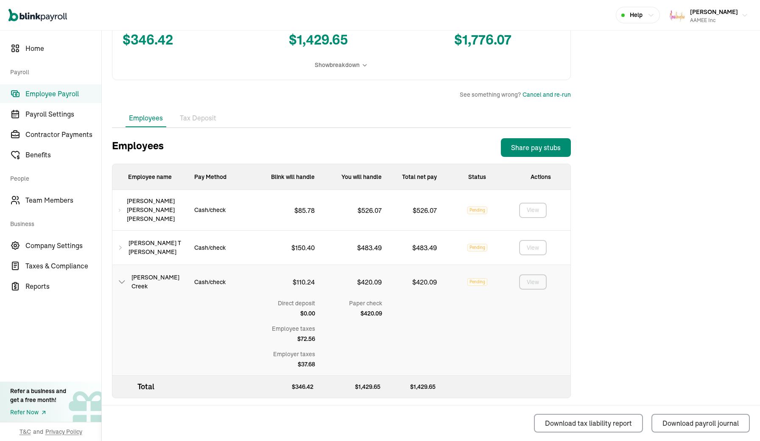
click at [125, 279] on icon at bounding box center [121, 282] width 9 height 10
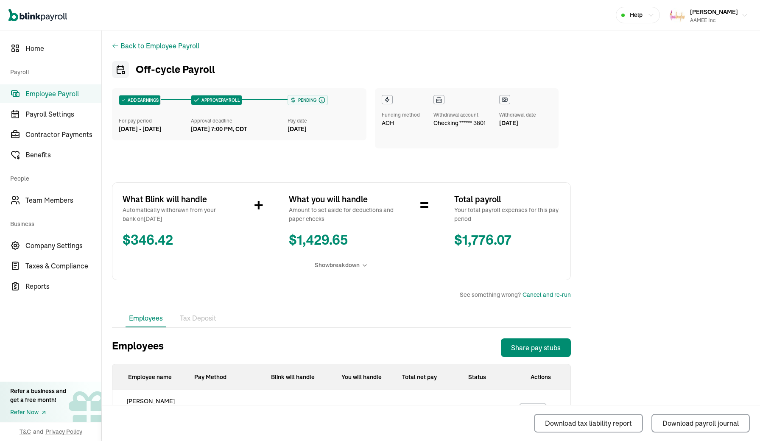
scroll to position [0, 0]
click at [735, 17] on div "AAMEE Inc" at bounding box center [714, 21] width 48 height 8
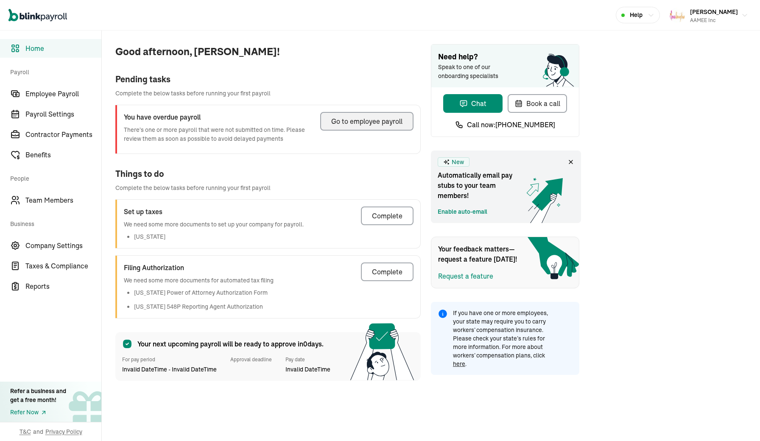
click at [355, 123] on div "Go to employee payroll" at bounding box center [366, 121] width 71 height 10
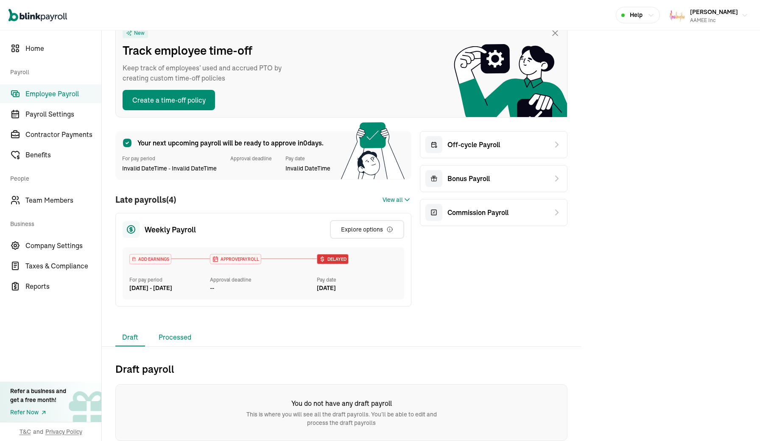
click at [176, 337] on li "Processed" at bounding box center [175, 338] width 46 height 18
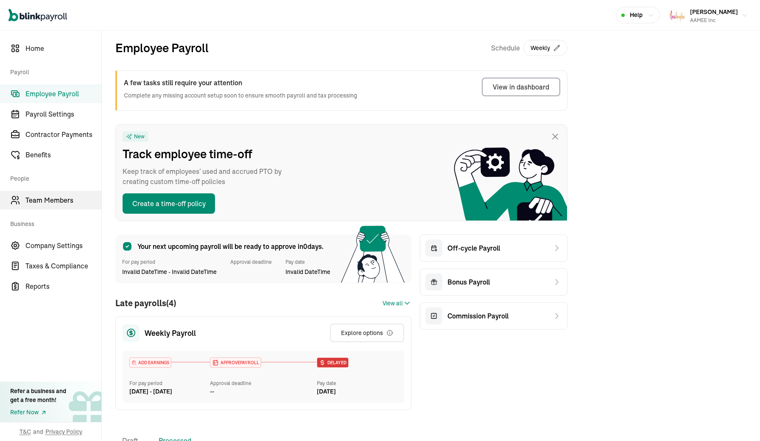
click at [45, 205] on span "Team Members" at bounding box center [63, 200] width 76 height 10
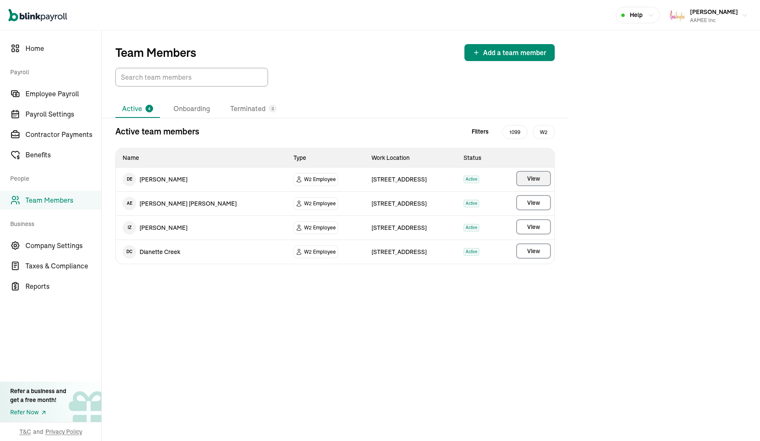
click at [519, 180] on button "View" at bounding box center [533, 178] width 35 height 15
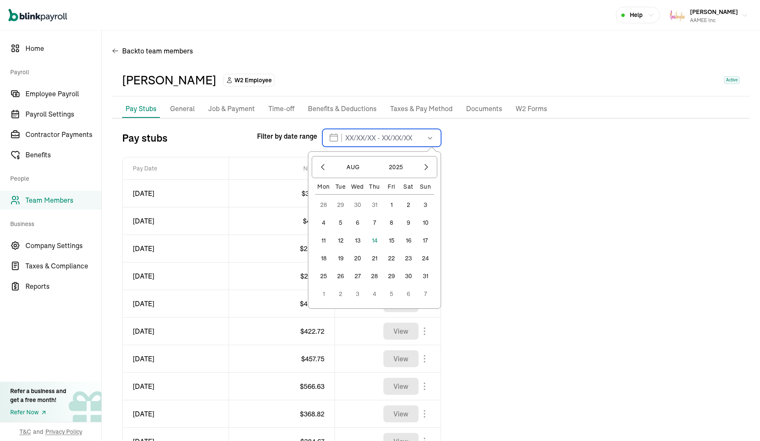
click at [354, 139] on input "text" at bounding box center [381, 138] width 119 height 18
click at [393, 201] on button "1" at bounding box center [391, 204] width 17 height 17
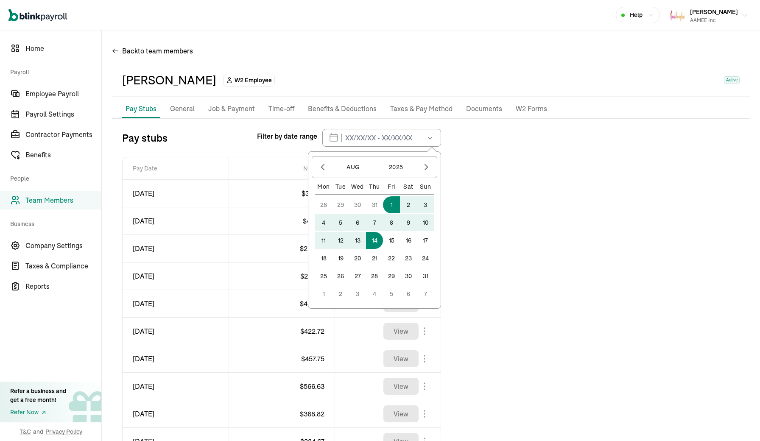
click at [377, 235] on button "14" at bounding box center [374, 240] width 17 height 17
type input "[DATE] - [DATE]"
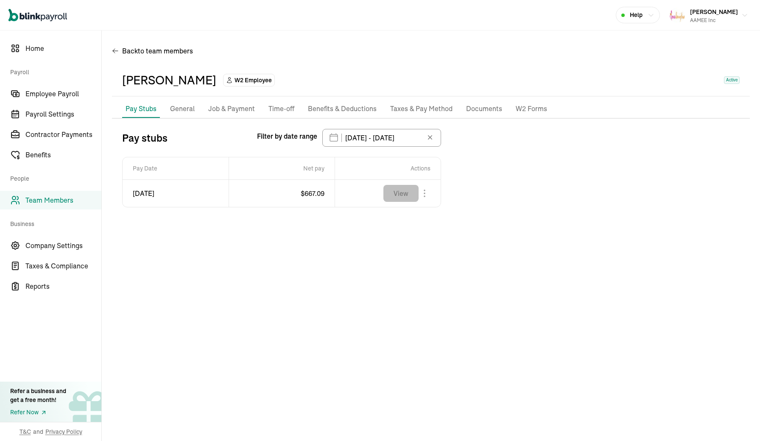
click at [394, 196] on button "View" at bounding box center [400, 193] width 35 height 17
click at [430, 140] on icon at bounding box center [430, 137] width 8 height 8
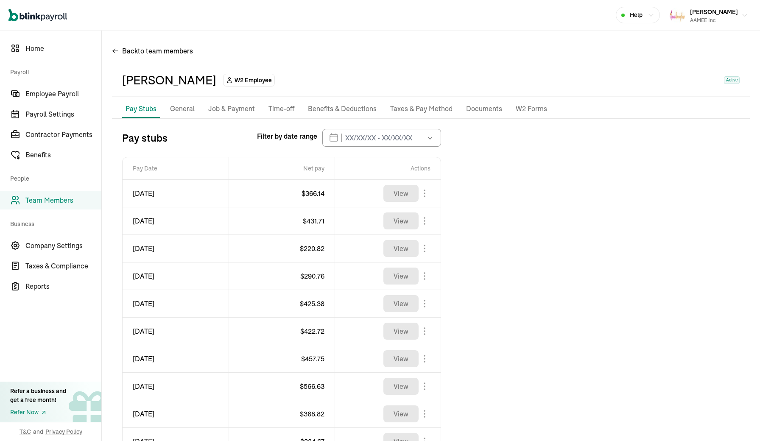
click at [488, 109] on p "Documents" at bounding box center [484, 108] width 36 height 11
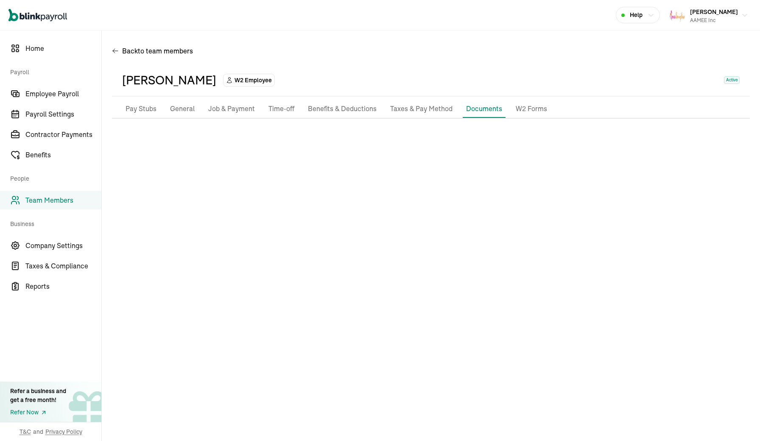
click at [416, 111] on p "Taxes & Pay Method" at bounding box center [421, 108] width 62 height 11
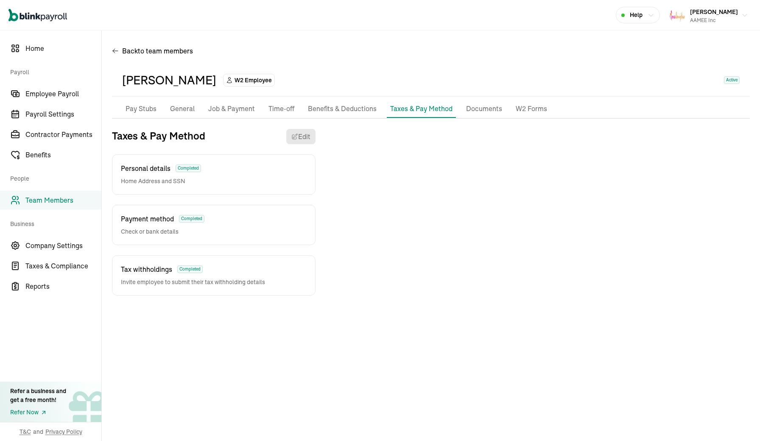
click at [472, 106] on p "Documents" at bounding box center [484, 108] width 36 height 11
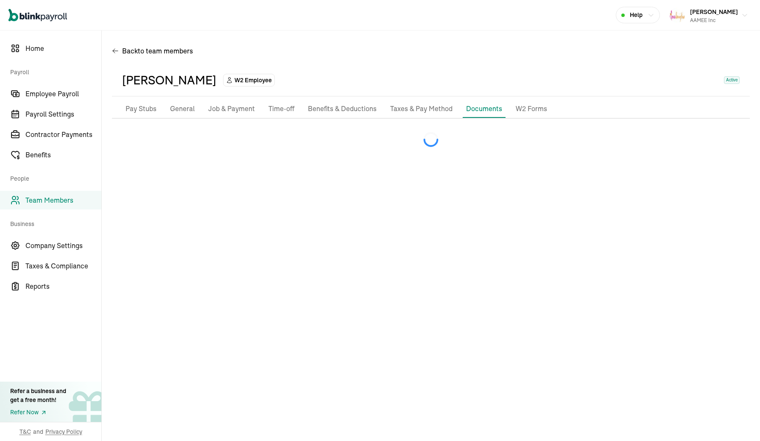
click at [277, 108] on p "Time-off" at bounding box center [281, 108] width 26 height 11
click at [49, 96] on span "Employee Payroll" at bounding box center [63, 94] width 76 height 10
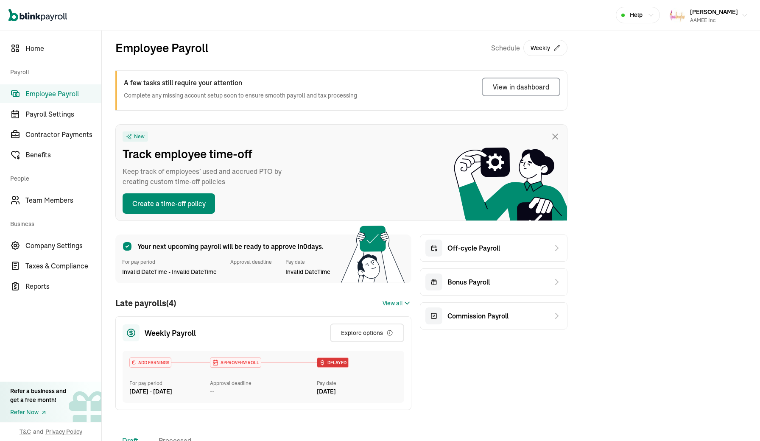
click at [392, 301] on span "View all" at bounding box center [392, 303] width 20 height 9
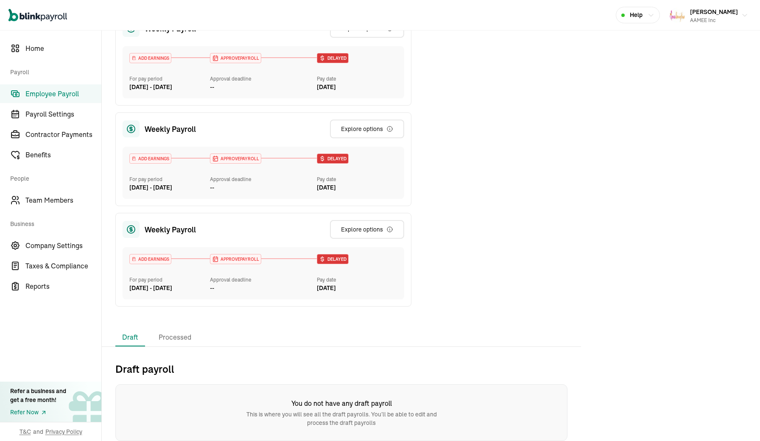
scroll to position [405, 0]
click at [396, 232] on button "Explore options" at bounding box center [367, 229] width 74 height 19
click at [182, 335] on li "Processed" at bounding box center [175, 338] width 46 height 18
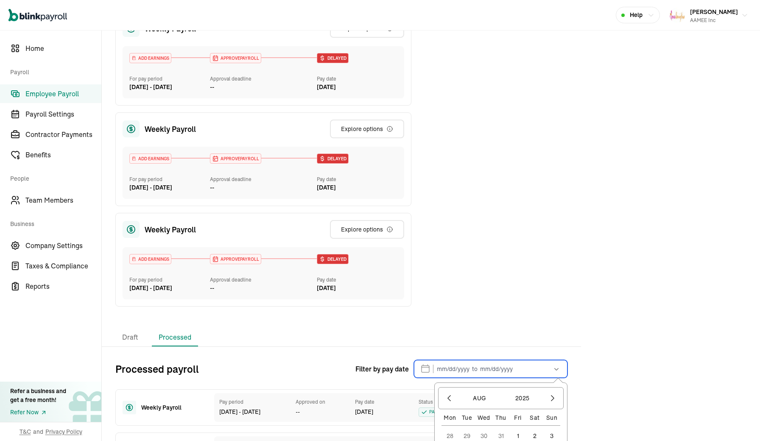
click at [494, 368] on input "text" at bounding box center [491, 369] width 154 height 18
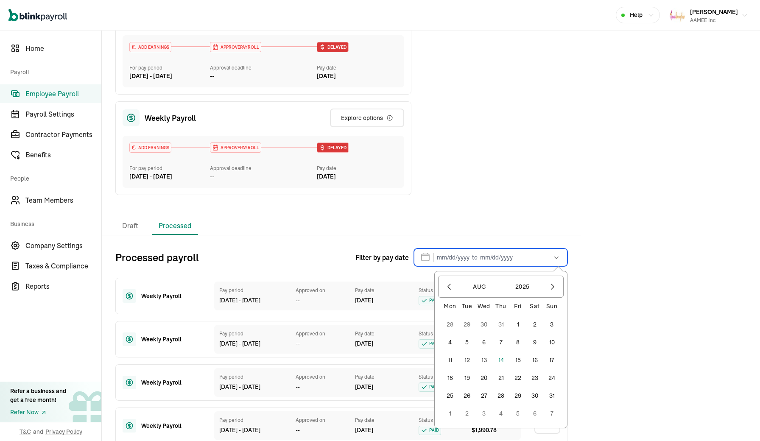
scroll to position [523, 0]
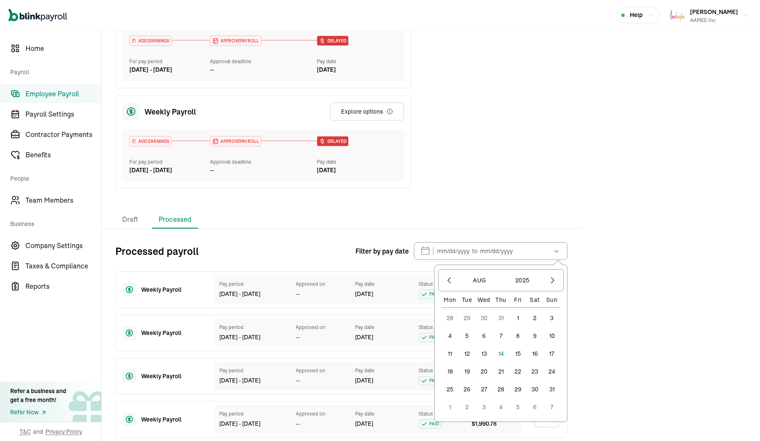
click at [516, 318] on button "1" at bounding box center [517, 318] width 17 height 17
click at [498, 357] on button "14" at bounding box center [500, 353] width 17 height 17
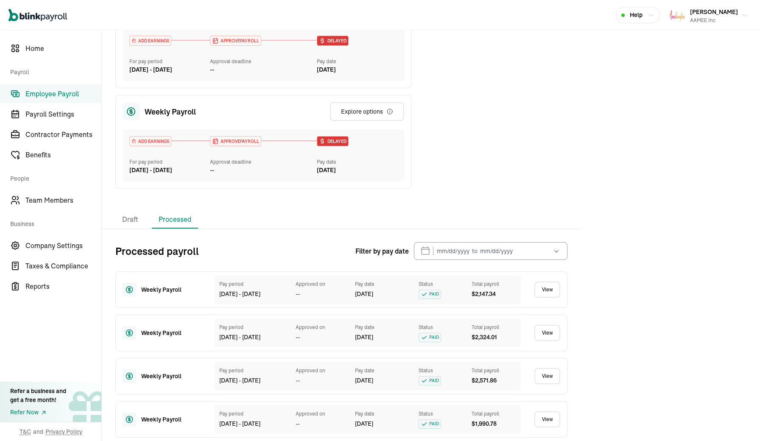
type input "[DATE] - [DATE]"
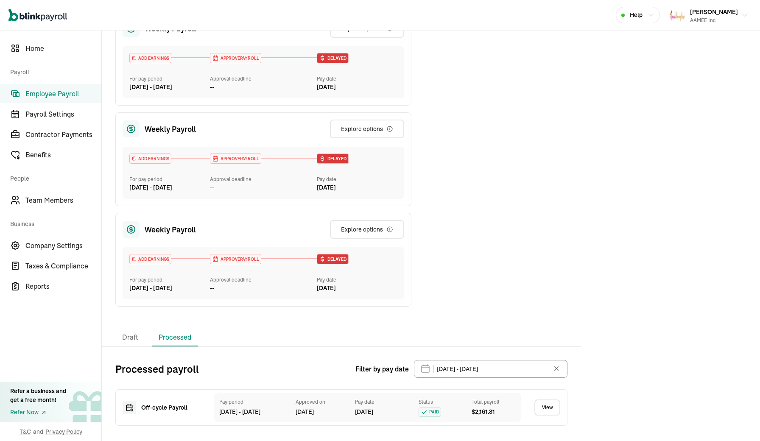
scroll to position [0, 0]
click at [546, 411] on link "View" at bounding box center [547, 407] width 26 height 16
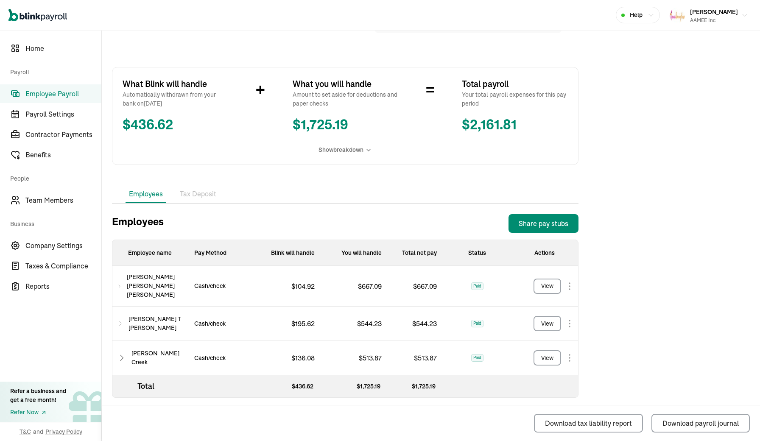
scroll to position [115, 0]
click at [538, 224] on div "Share pay stubs" at bounding box center [544, 224] width 50 height 10
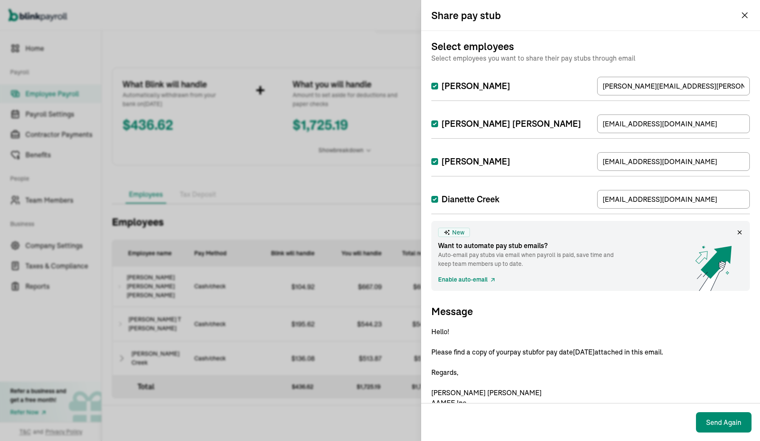
click at [434, 161] on input "[PERSON_NAME]" at bounding box center [434, 161] width 7 height 7
checkbox input "false"
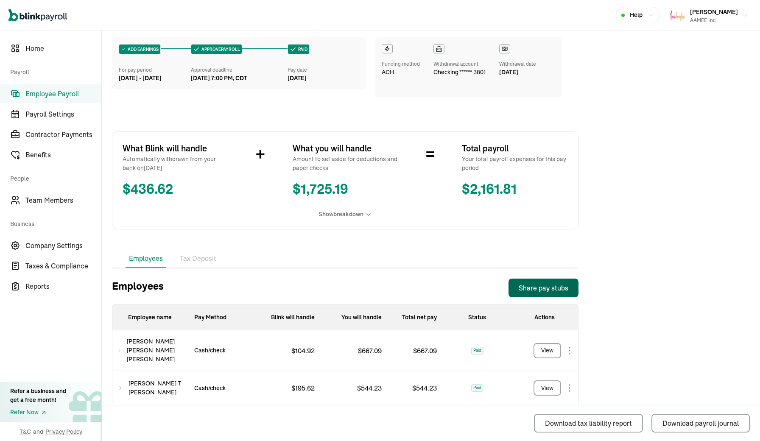
scroll to position [47, 0]
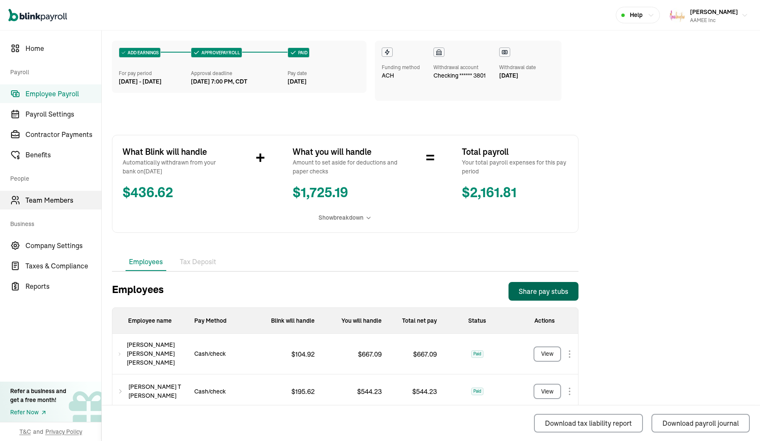
click at [48, 206] on link "Team Members" at bounding box center [50, 200] width 101 height 19
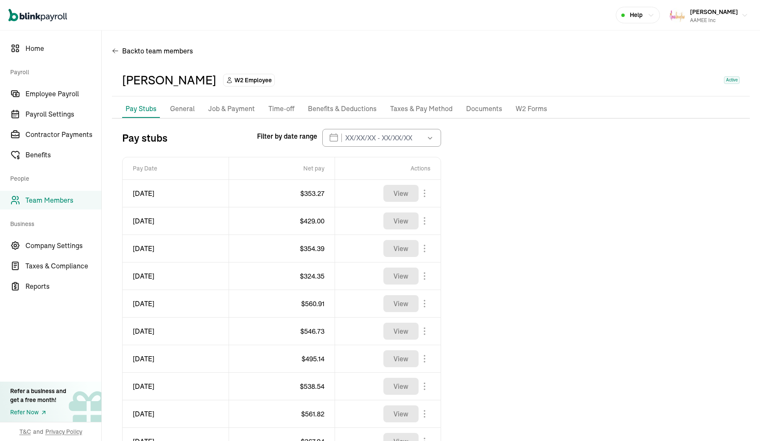
click at [185, 109] on p "General" at bounding box center [182, 108] width 25 height 11
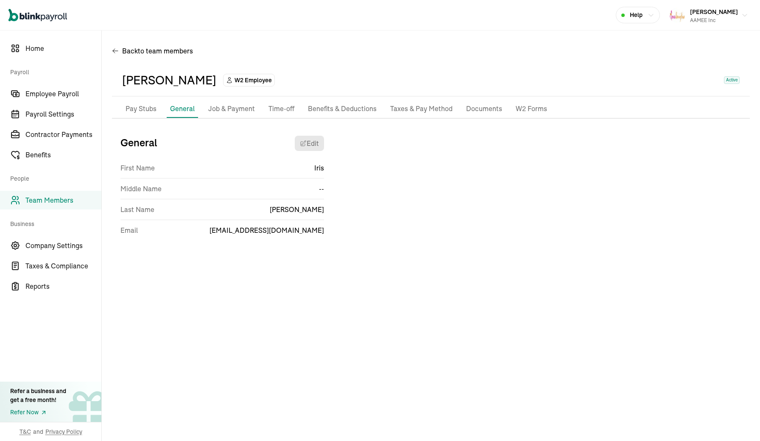
click at [225, 108] on p "Job & Payment" at bounding box center [231, 108] width 47 height 11
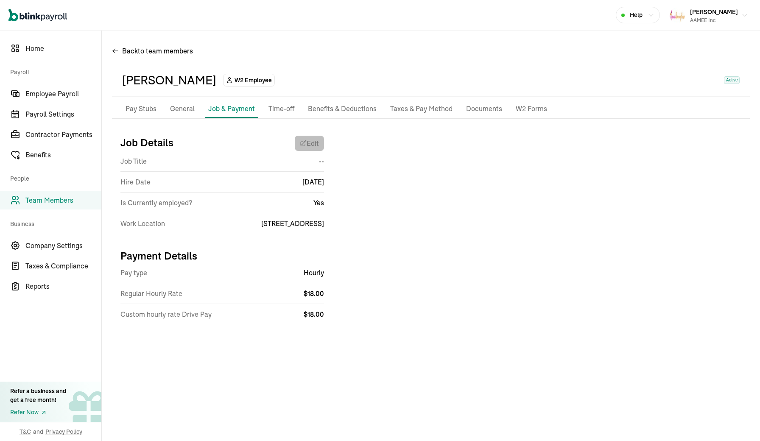
select select "[STREET_ADDRESS]"
click at [286, 113] on p "Time-off" at bounding box center [281, 108] width 26 height 11
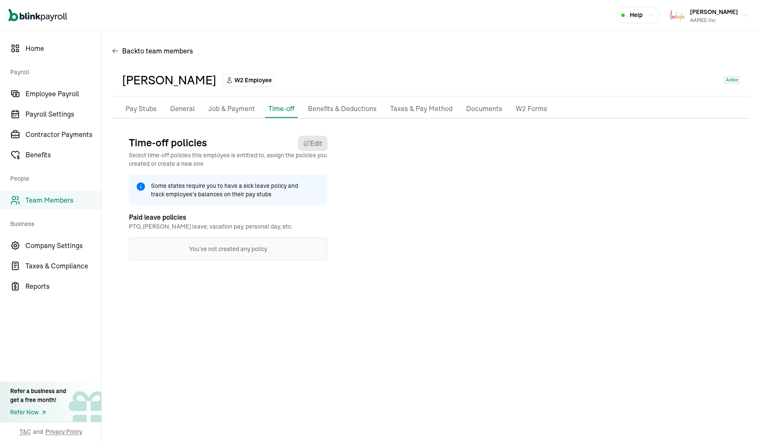
click at [337, 104] on p "Benefits & Deductions" at bounding box center [342, 108] width 69 height 11
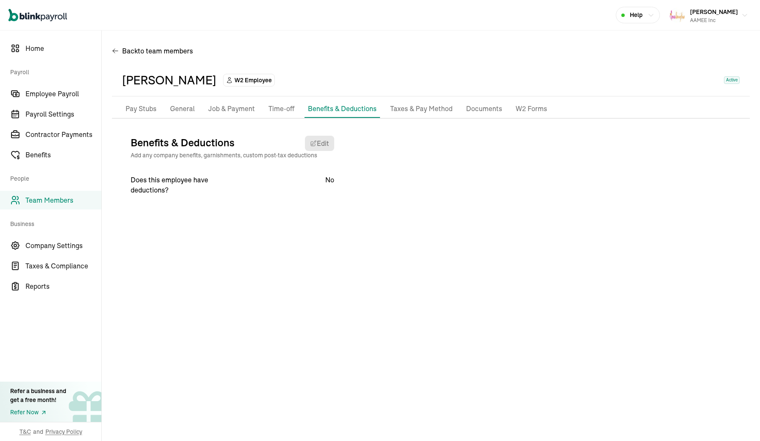
click at [395, 117] on li "Taxes & Pay Method" at bounding box center [421, 109] width 69 height 18
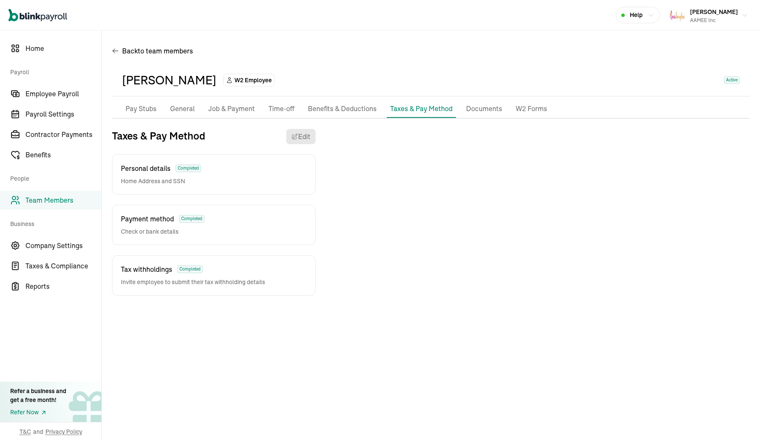
click at [475, 109] on p "Documents" at bounding box center [484, 108] width 36 height 11
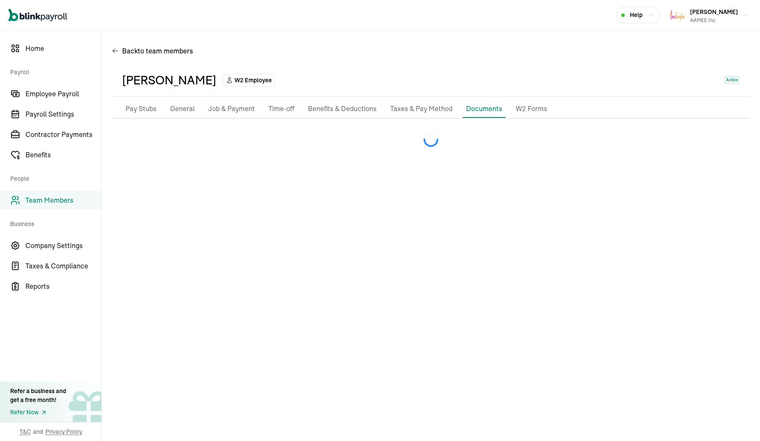
click at [528, 109] on p "W2 Forms" at bounding box center [531, 108] width 31 height 11
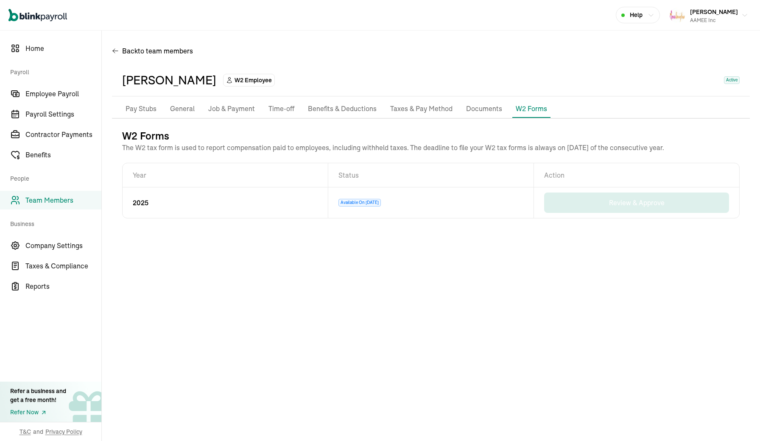
click at [149, 110] on p "Pay Stubs" at bounding box center [141, 108] width 31 height 11
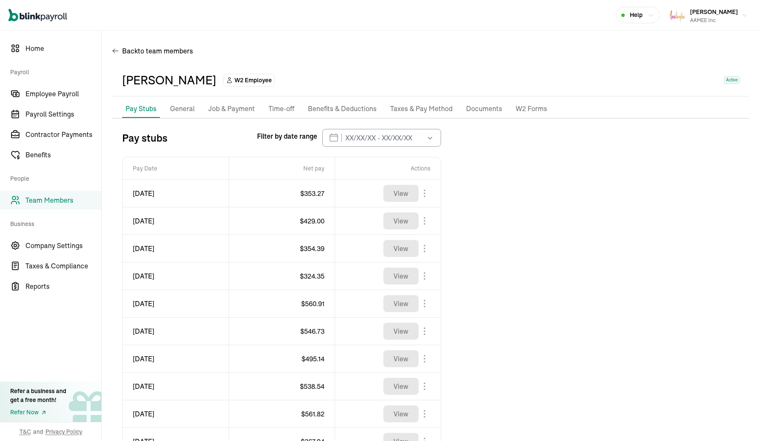
scroll to position [94, 0]
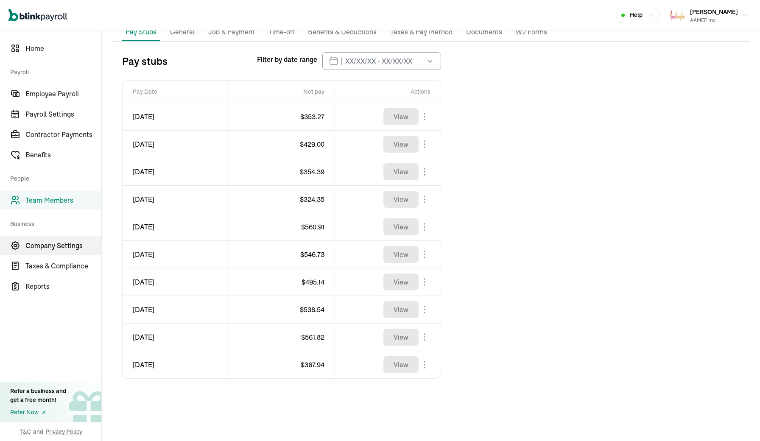
click at [60, 243] on span "Company Settings" at bounding box center [63, 245] width 76 height 10
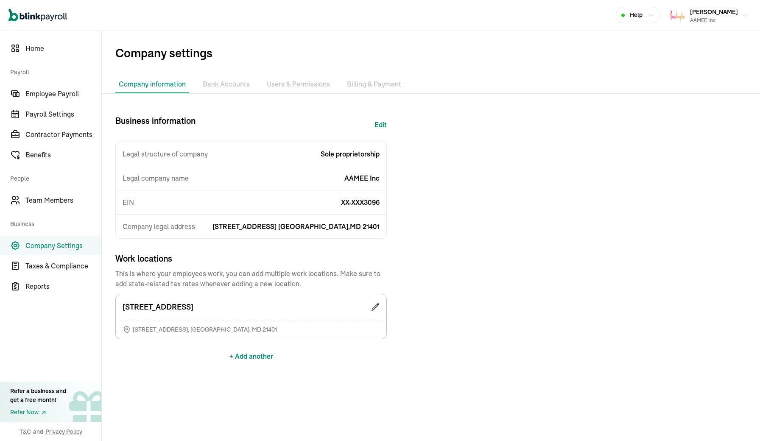
click at [371, 88] on li "Billing & Payment" at bounding box center [373, 84] width 61 height 18
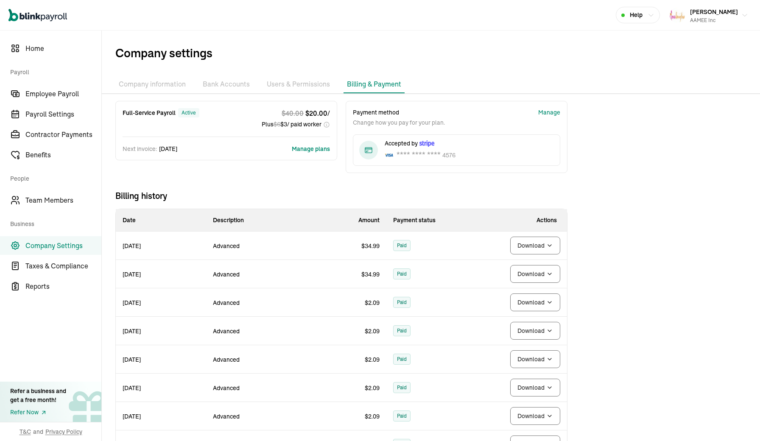
click at [287, 84] on li "Users & Permissions" at bounding box center [298, 84] width 70 height 18
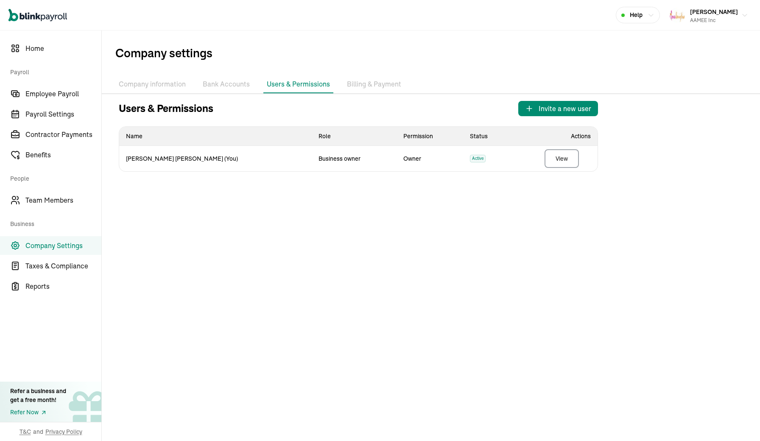
click at [230, 84] on li "Bank Accounts" at bounding box center [226, 84] width 54 height 18
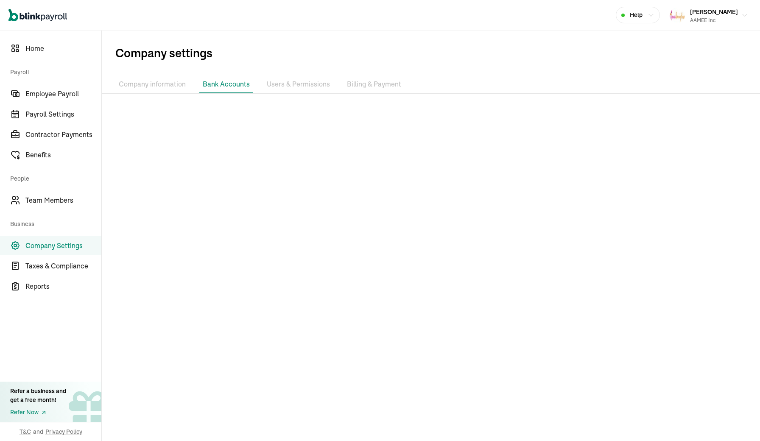
click at [167, 87] on li "Company information" at bounding box center [152, 84] width 74 height 18
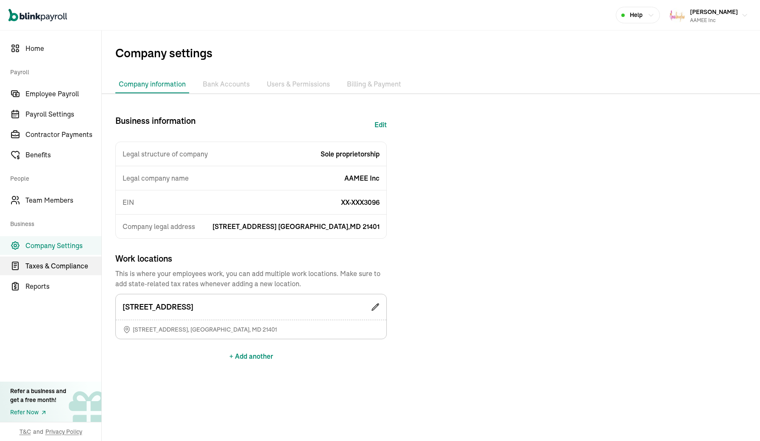
click at [56, 263] on span "Taxes & Compliance" at bounding box center [63, 266] width 76 height 10
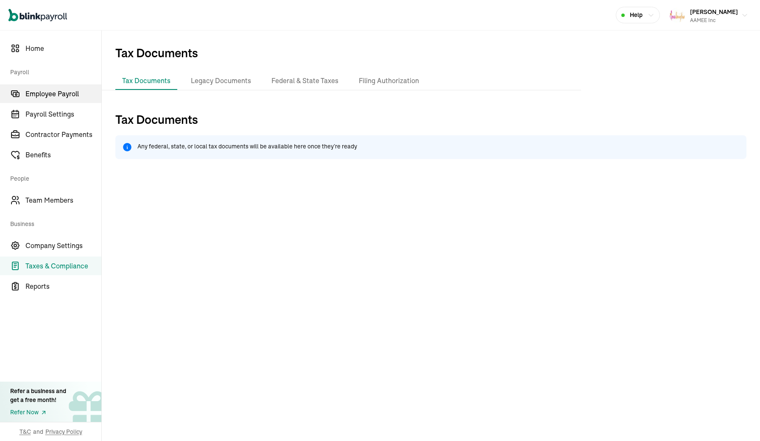
click at [52, 93] on span "Employee Payroll" at bounding box center [63, 94] width 76 height 10
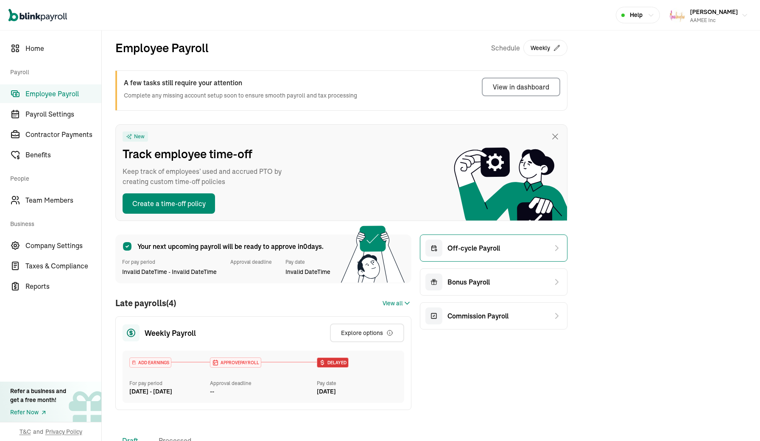
click at [491, 254] on div "Off-cycle Payroll" at bounding box center [462, 248] width 75 height 17
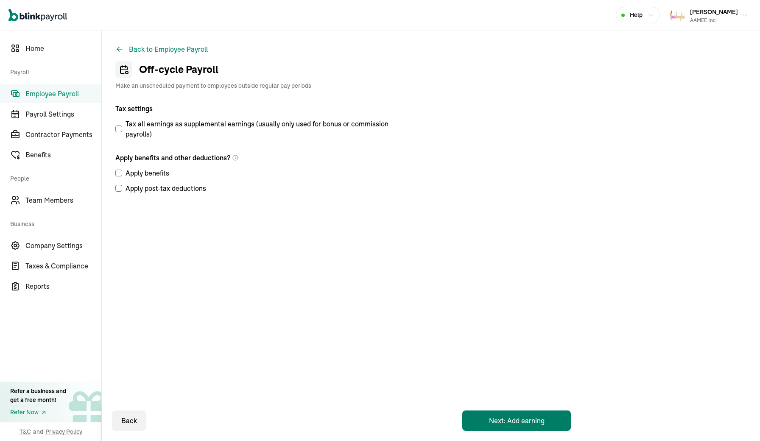
click at [500, 424] on button "Next: Add earning" at bounding box center [516, 420] width 109 height 20
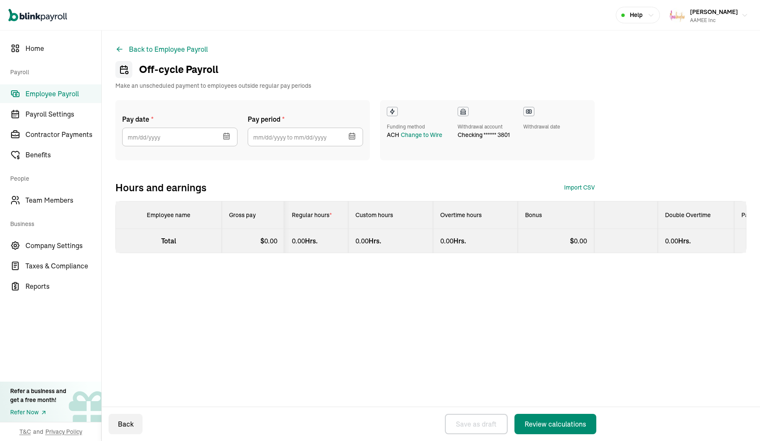
select select "direct_deposit"
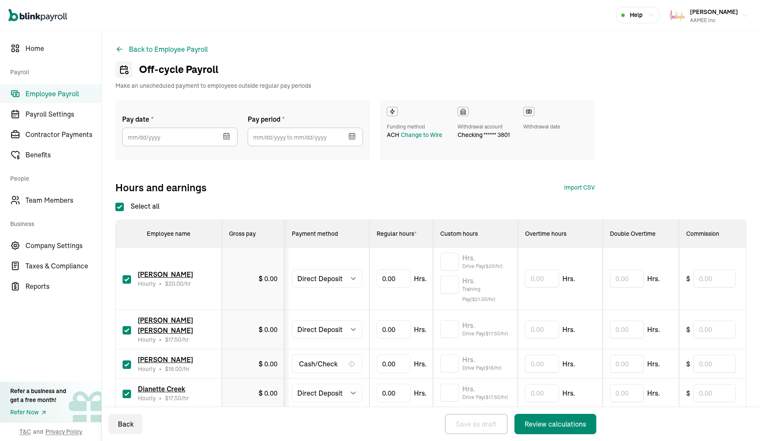
select select "direct_deposit"
click at [224, 134] on icon "button" at bounding box center [226, 137] width 6 height 6
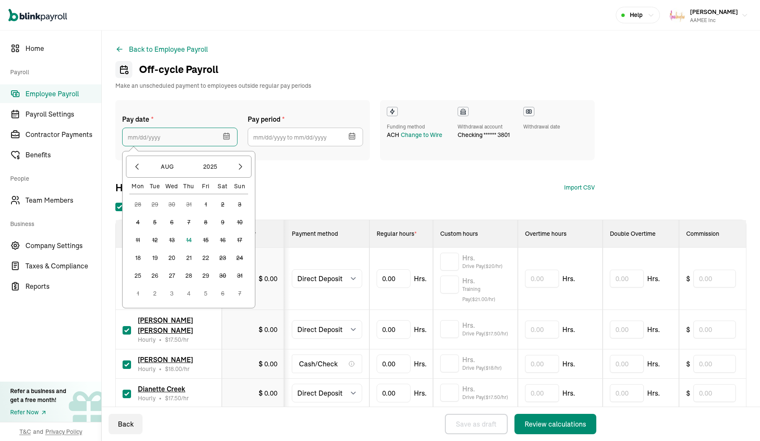
click at [135, 139] on input "text" at bounding box center [179, 137] width 115 height 19
click at [170, 279] on button "27" at bounding box center [171, 275] width 17 height 17
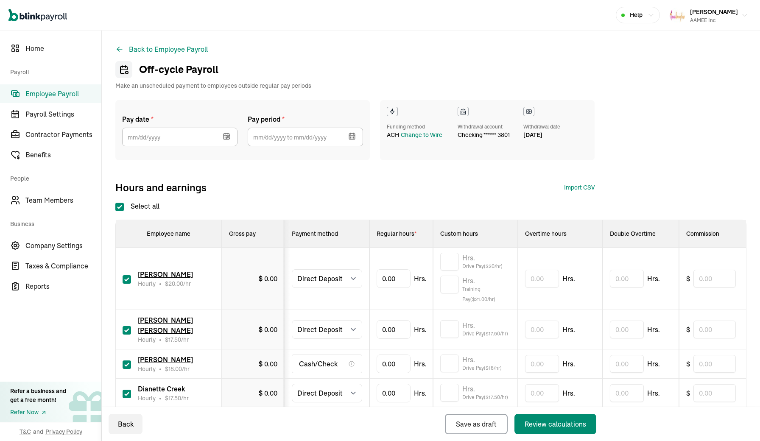
type input "[DATE]"
click at [227, 135] on icon at bounding box center [228, 137] width 8 height 8
click at [212, 132] on input "text" at bounding box center [179, 131] width 115 height 19
click at [317, 178] on div "Pay date * [DATE] Mon Tue Wed Thu Fri Sat Sun 28 29 30 31 1 2 3 4 5 6 7 8 9 10 …" at bounding box center [430, 147] width 631 height 94
select select "manual"
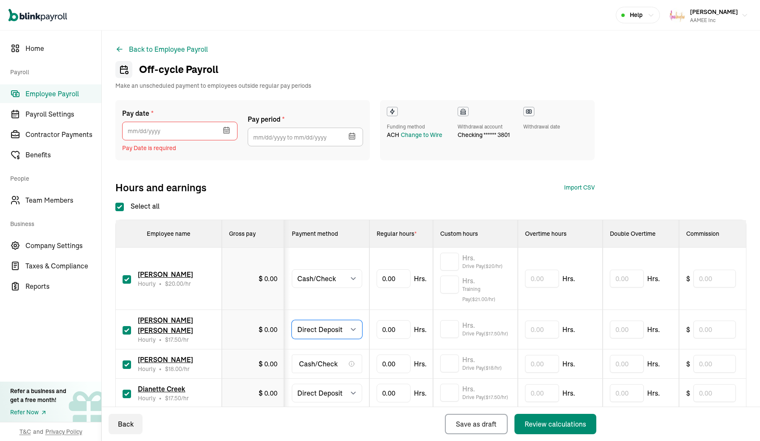
select select "manual"
click at [338, 363] on div "Cash/Check" at bounding box center [327, 364] width 70 height 19
select select "manual"
click at [197, 128] on input "text" at bounding box center [179, 131] width 115 height 19
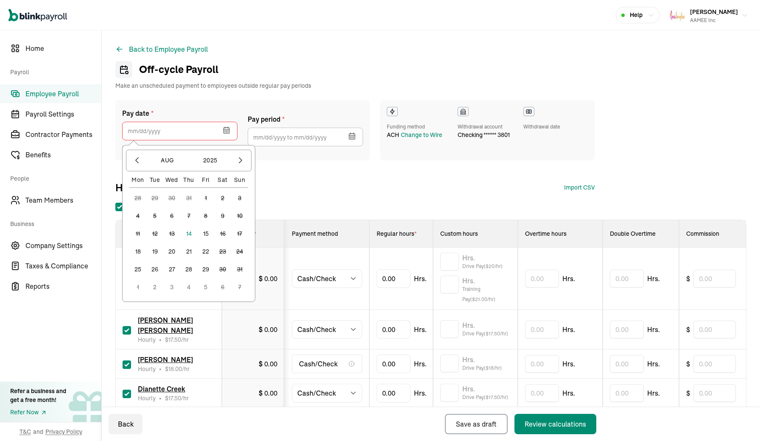
click at [209, 237] on button "15" at bounding box center [205, 233] width 17 height 17
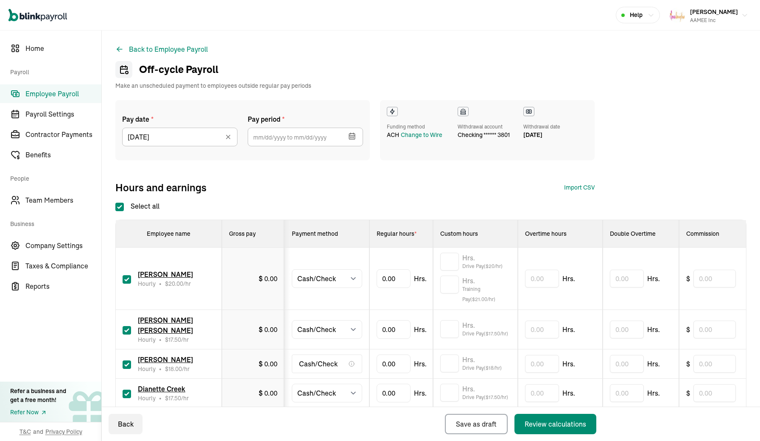
click at [349, 136] on icon "button" at bounding box center [352, 136] width 6 height 0
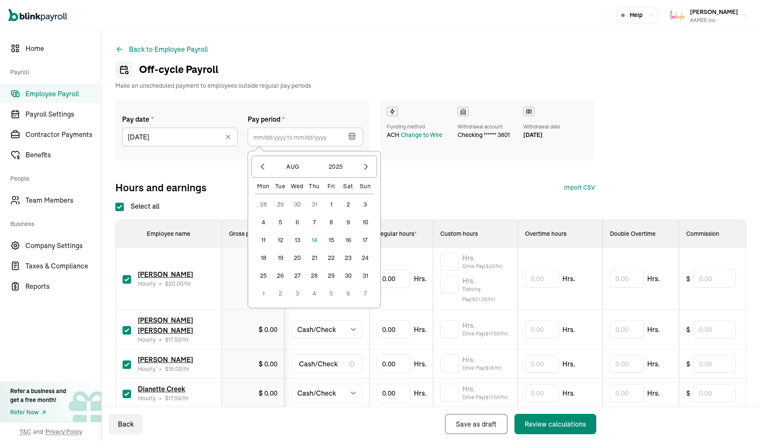
click at [366, 204] on button "3" at bounding box center [365, 204] width 17 height 17
click at [350, 220] on button "9" at bounding box center [348, 222] width 17 height 17
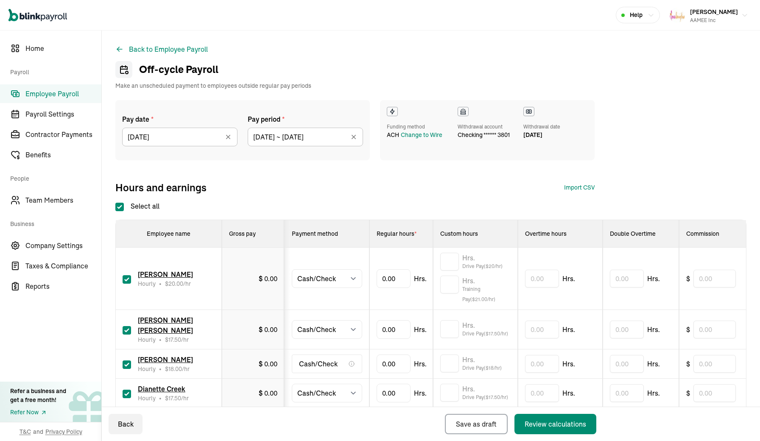
type input "[DATE] ~ [DATE]"
drag, startPoint x: 398, startPoint y: 283, endPoint x: 373, endPoint y: 283, distance: 25.0
type input "23.18"
type input "26.89"
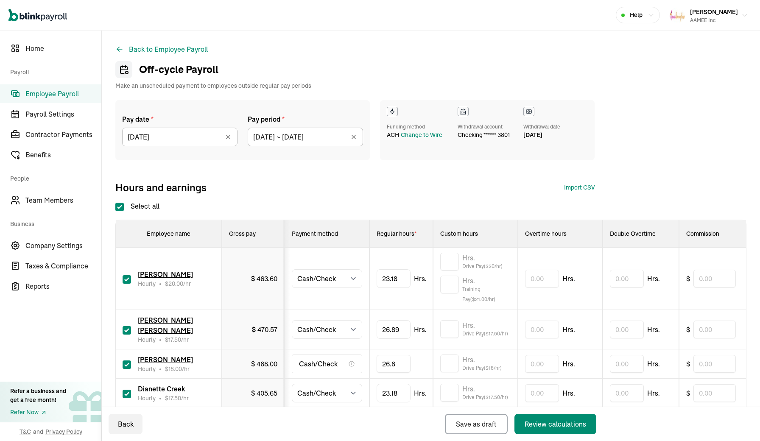
type input "26.89"
click at [449, 331] on input "text" at bounding box center [449, 329] width 19 height 18
type input "4.95"
click at [451, 363] on input "text" at bounding box center [449, 364] width 19 height 18
type input "4.95"
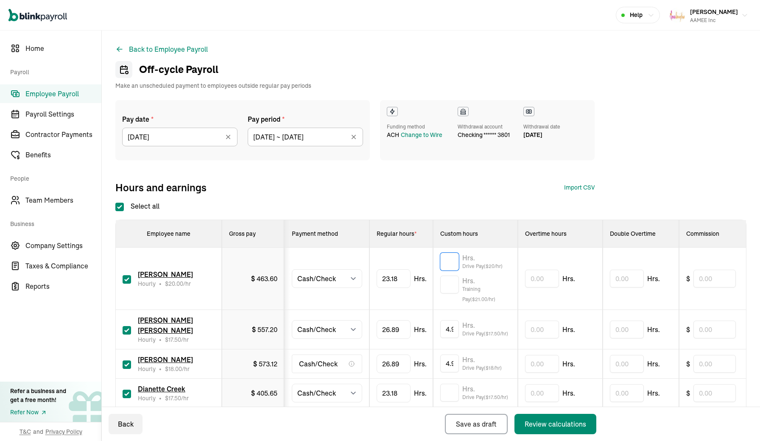
click at [451, 265] on input "text" at bounding box center [449, 262] width 19 height 18
type input "4"
click at [449, 396] on input "text" at bounding box center [449, 393] width 19 height 18
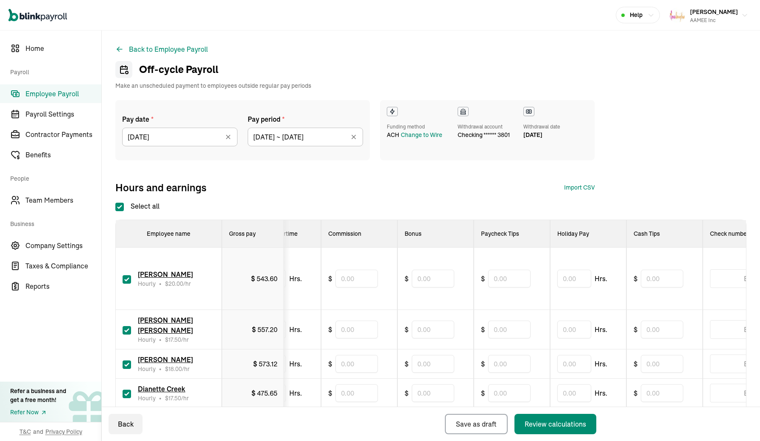
scroll to position [0, 357]
type input "4"
click at [523, 284] on input "text" at bounding box center [510, 279] width 42 height 18
type input "17"
click at [508, 390] on input "text" at bounding box center [510, 393] width 42 height 18
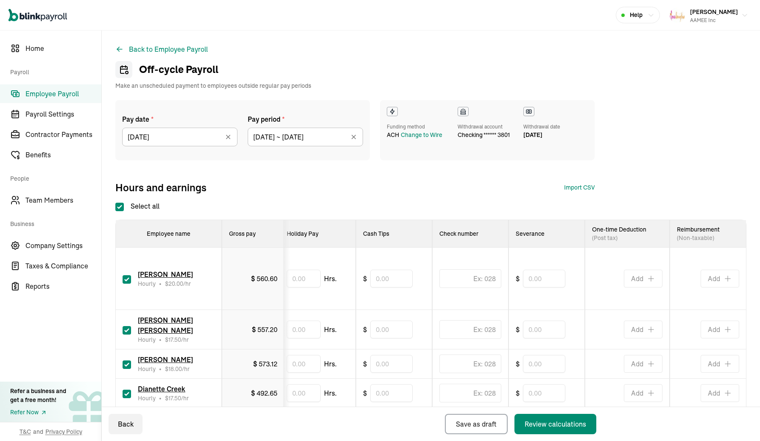
scroll to position [0, 628]
type input "17"
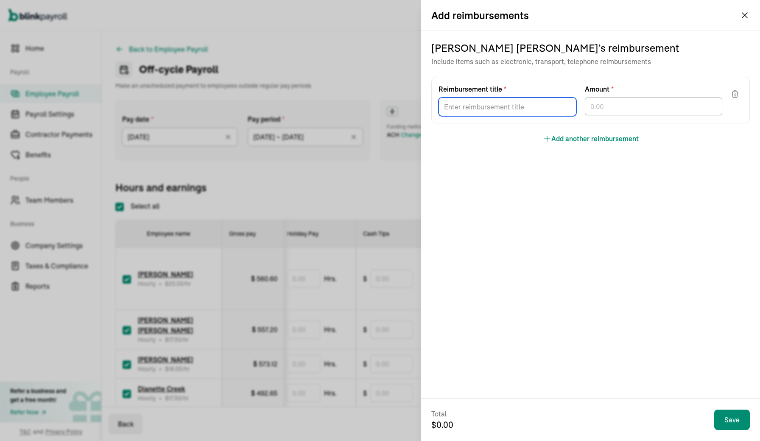
click at [549, 106] on input "Reimbursement title *" at bounding box center [507, 107] width 138 height 19
type input "Gas 8/7"
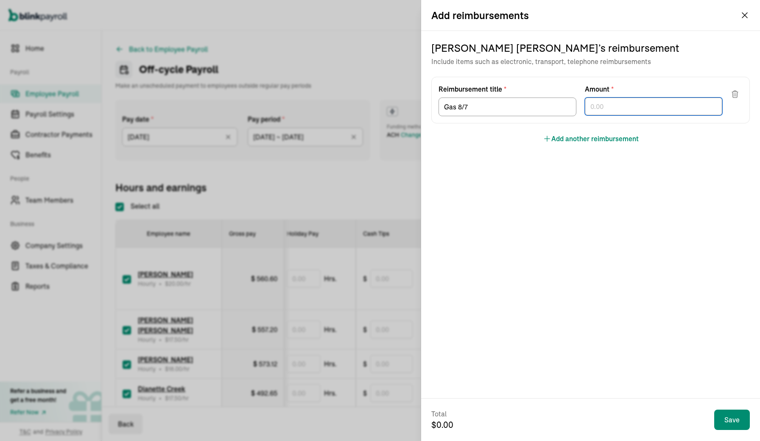
click at [642, 109] on input "text" at bounding box center [654, 107] width 138 height 18
type input "34.12"
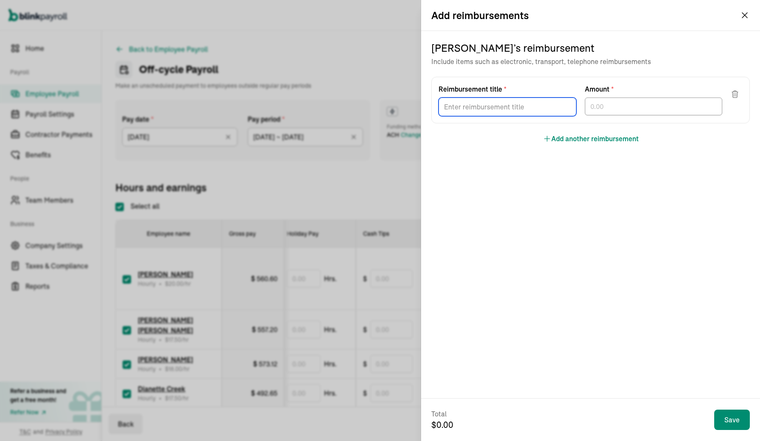
click at [536, 109] on input "Reimbursement title *" at bounding box center [507, 107] width 138 height 19
type input "Parking 8/13"
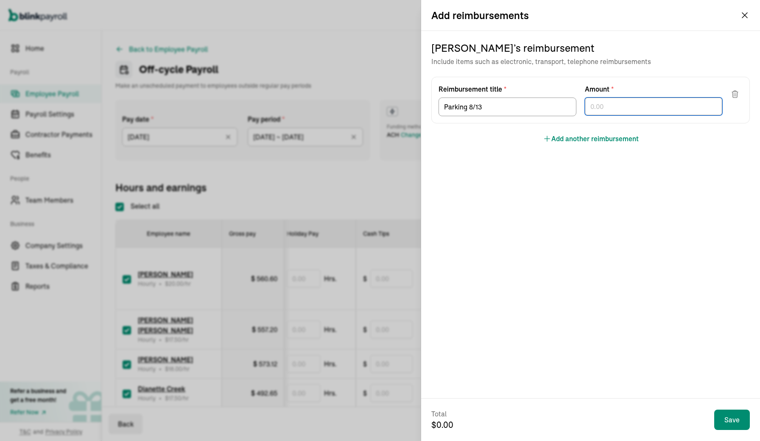
click at [676, 100] on input "text" at bounding box center [654, 107] width 138 height 18
type input "8.36"
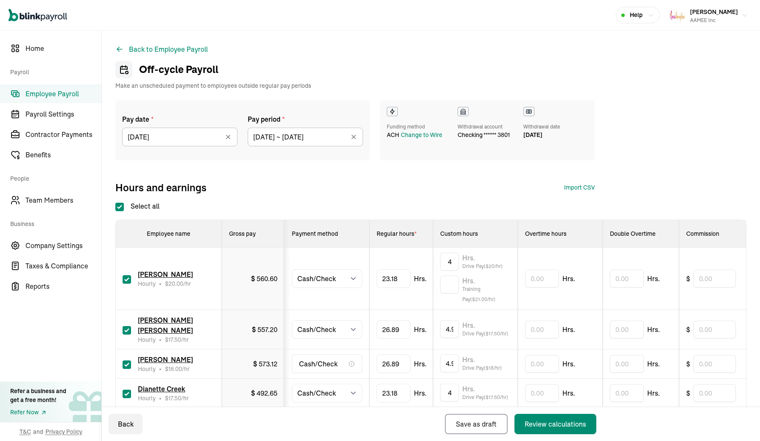
scroll to position [0, 0]
click at [546, 424] on div "Review calculations" at bounding box center [555, 424] width 61 height 10
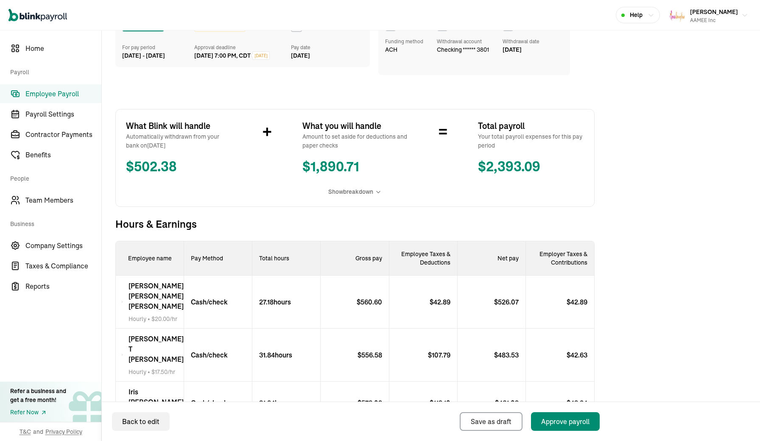
scroll to position [86, 0]
click at [592, 420] on button "Approve payroll" at bounding box center [565, 421] width 69 height 19
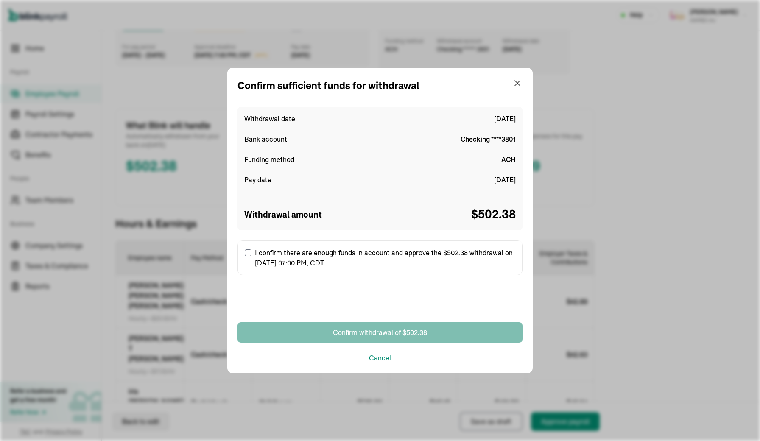
click at [411, 255] on label "I confirm there are enough funds in account and approve the $502.38 withdrawal …" at bounding box center [379, 257] width 285 height 35
click at [251, 255] on input "I confirm there are enough funds in account and approve the $502.38 withdrawal …" at bounding box center [248, 252] width 7 height 7
checkbox input "true"
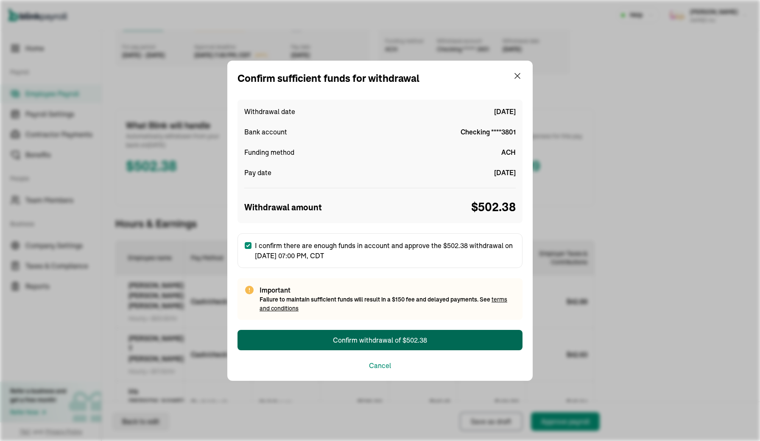
click at [434, 342] on button "Confirm withdrawal of $502.38" at bounding box center [379, 340] width 285 height 20
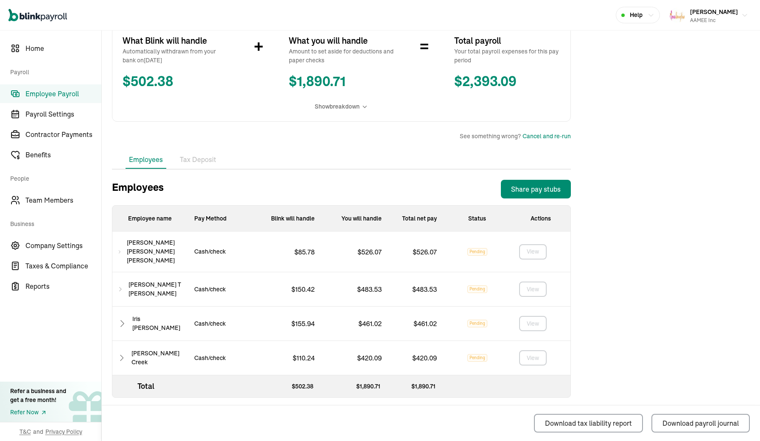
scroll to position [158, 0]
click at [122, 252] on icon at bounding box center [119, 252] width 4 height 10
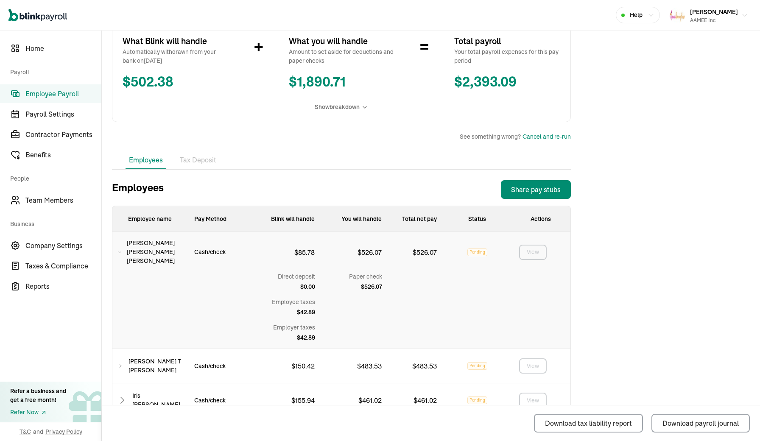
click at [120, 250] on icon at bounding box center [119, 252] width 4 height 10
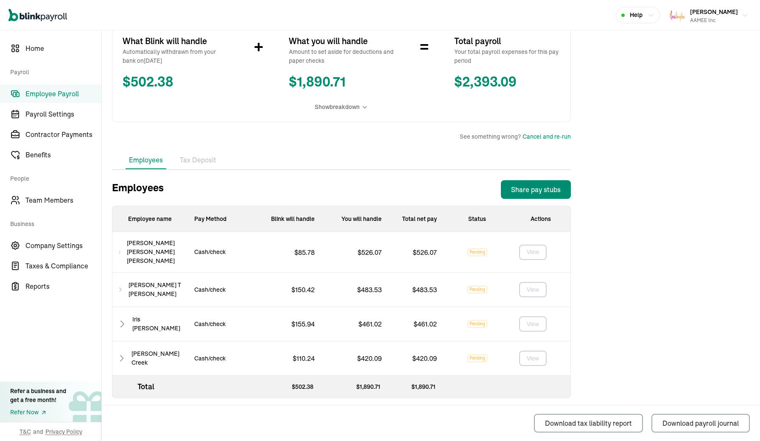
click at [120, 285] on icon at bounding box center [120, 290] width 6 height 10
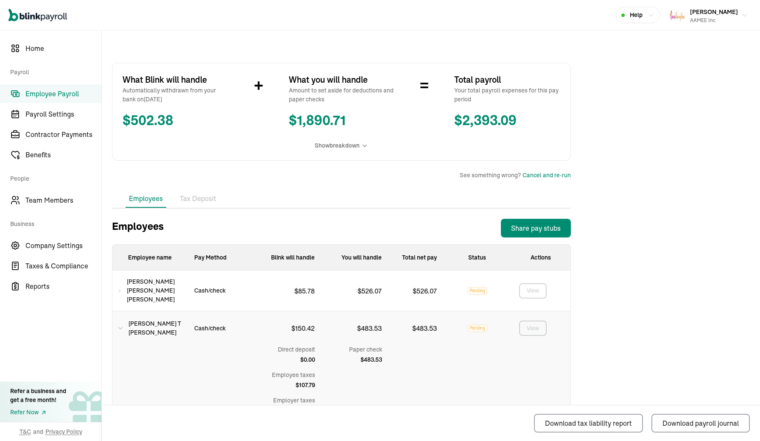
scroll to position [121, 0]
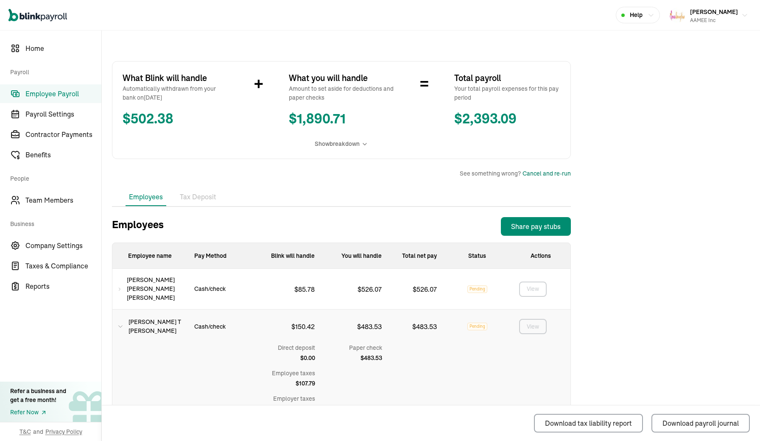
click at [538, 173] on div "Cancel and re-run" at bounding box center [546, 173] width 48 height 9
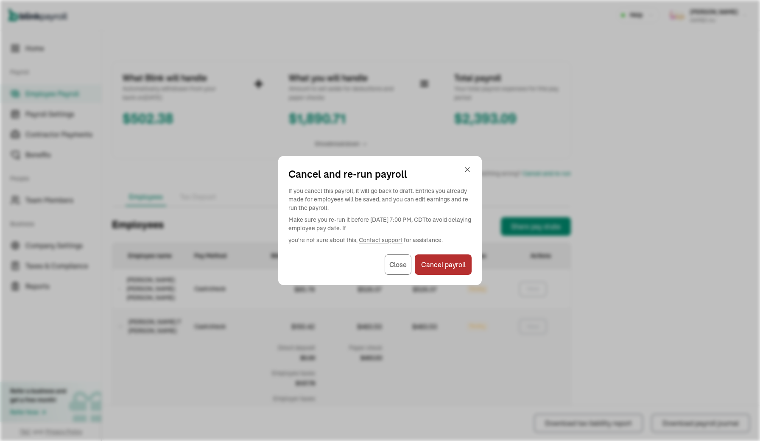
click at [430, 269] on button "Cancel payroll" at bounding box center [443, 264] width 57 height 20
select select "manual"
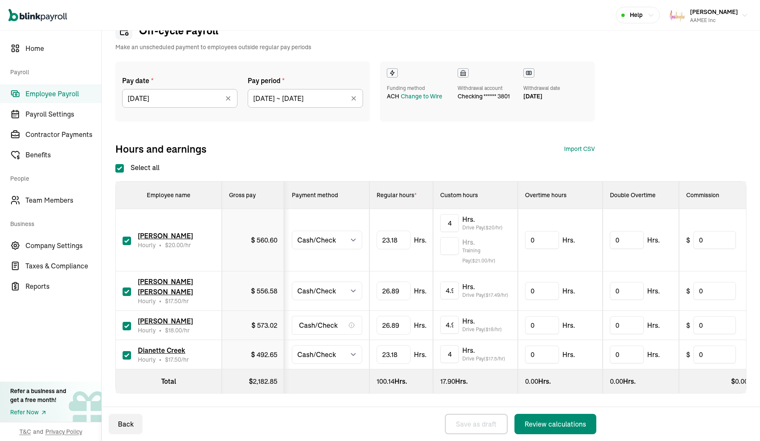
checkbox input "true"
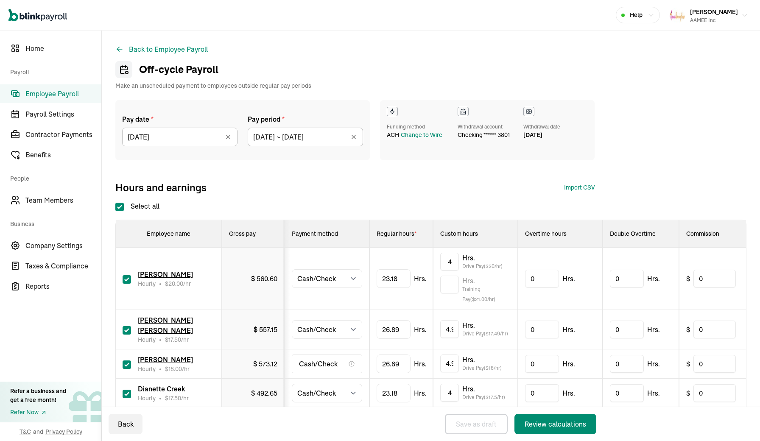
click at [124, 365] on input "checkbox" at bounding box center [127, 364] width 8 height 8
checkbox input "false"
type input "0.00"
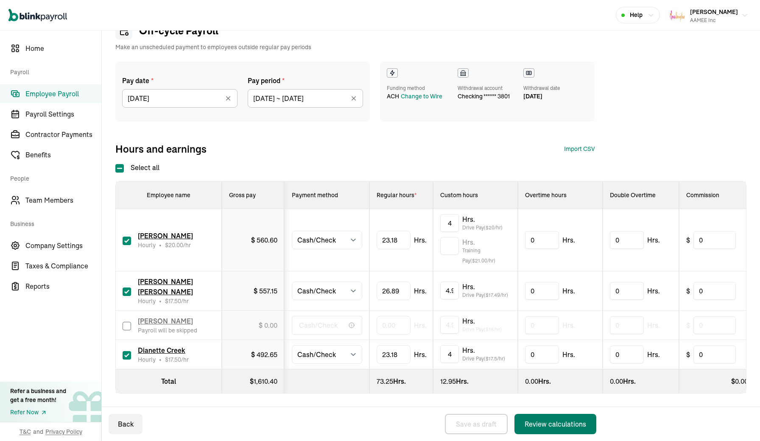
click at [539, 418] on button "Review calculations" at bounding box center [555, 424] width 82 height 20
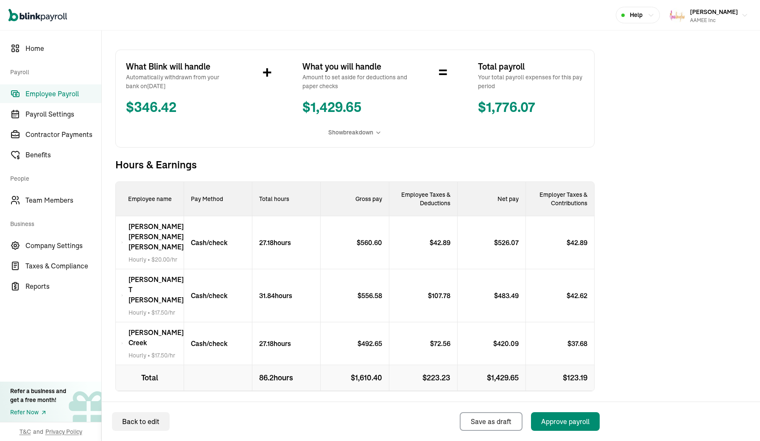
scroll to position [142, 0]
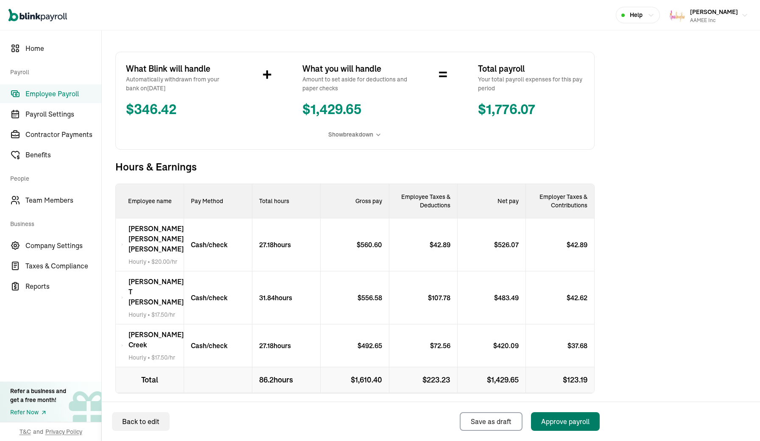
click at [563, 422] on div "Approve payroll" at bounding box center [565, 421] width 48 height 10
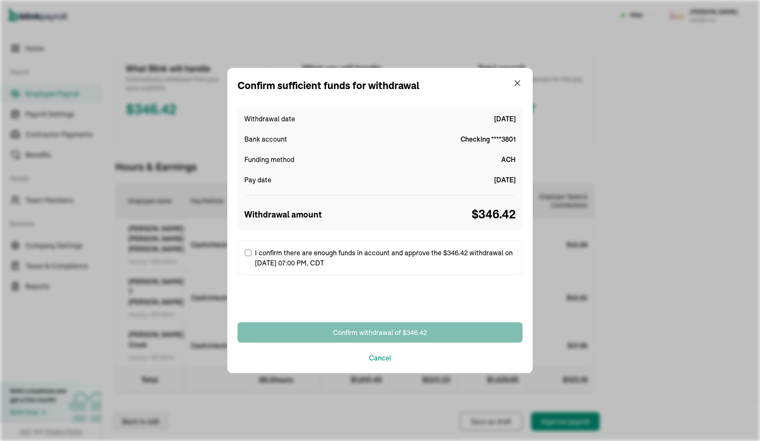
click at [399, 259] on label "I confirm there are enough funds in account and approve the $346.42 withdrawal …" at bounding box center [379, 257] width 285 height 35
click at [251, 256] on input "I confirm there are enough funds in account and approve the $346.42 withdrawal …" at bounding box center [248, 252] width 7 height 7
checkbox input "true"
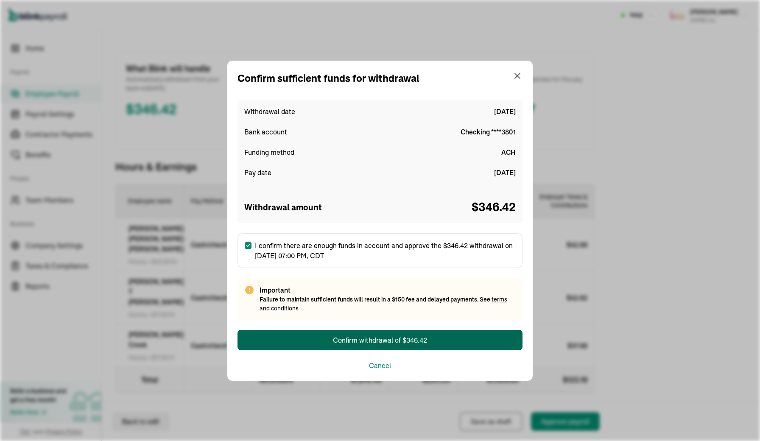
click at [390, 341] on div "Confirm withdrawal of $346.42" at bounding box center [380, 340] width 94 height 10
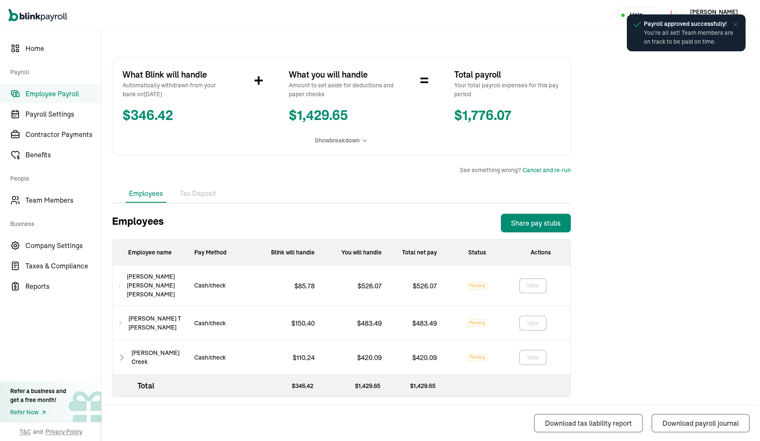
scroll to position [124, 0]
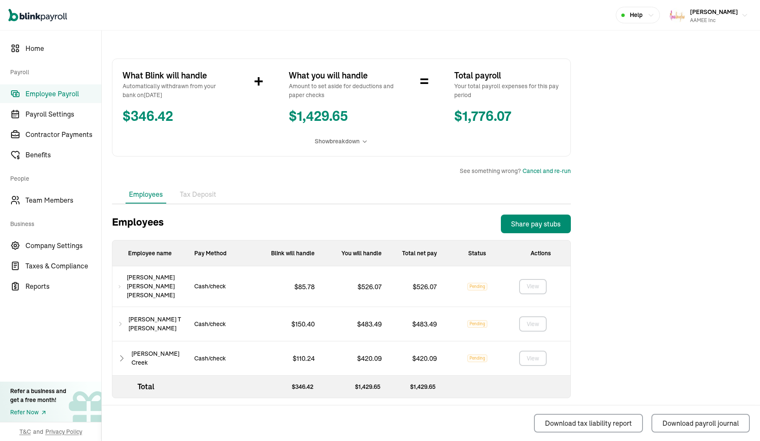
click at [123, 311] on div "[PERSON_NAME] [PERSON_NAME]" at bounding box center [149, 324] width 75 height 34
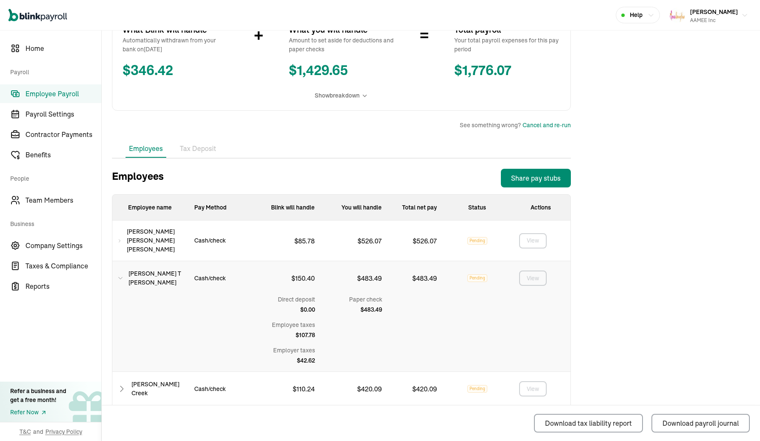
scroll to position [173, 0]
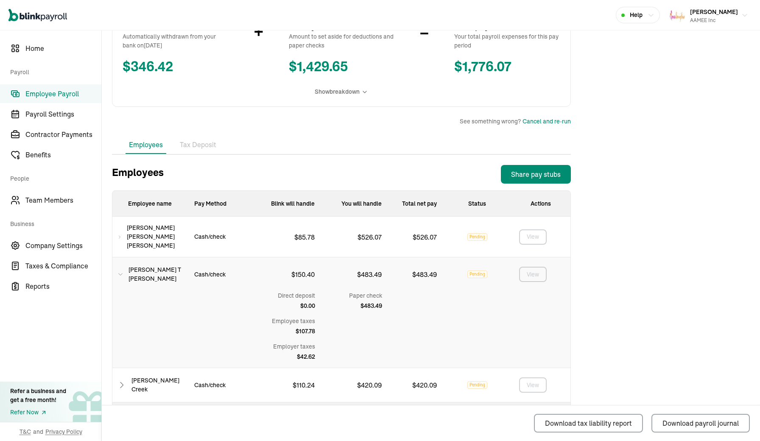
click at [121, 380] on icon at bounding box center [121, 385] width 9 height 10
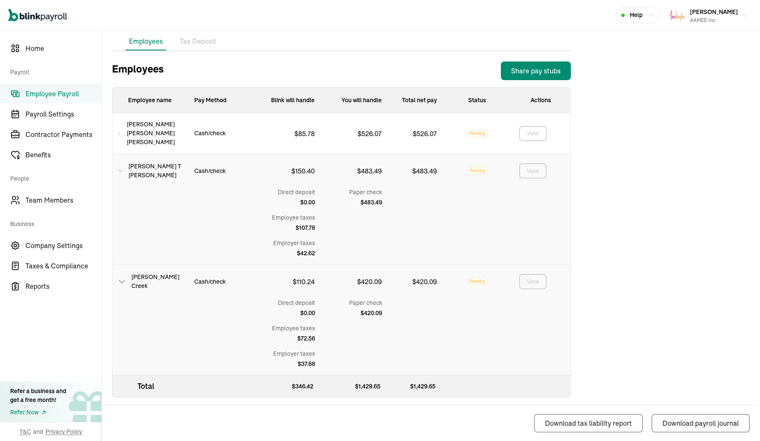
scroll to position [276, 0]
click at [120, 166] on icon at bounding box center [120, 171] width 6 height 10
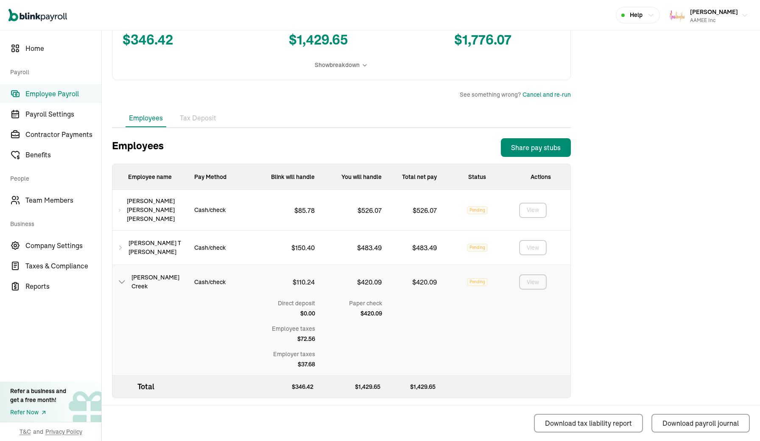
click at [125, 279] on icon at bounding box center [121, 282] width 9 height 10
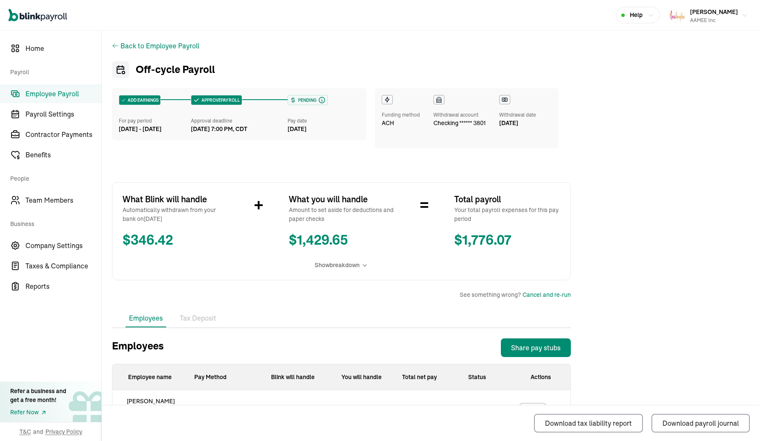
scroll to position [0, 0]
click at [735, 17] on div "AAMEE Inc" at bounding box center [714, 21] width 48 height 8
